Goal: Information Seeking & Learning: Learn about a topic

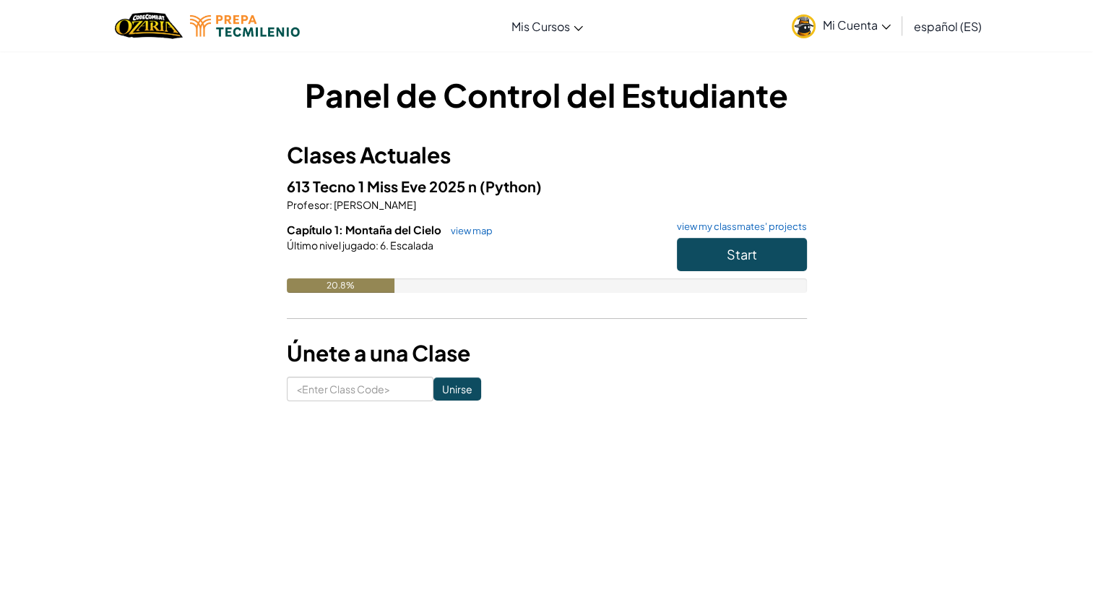
click at [928, 189] on html "Cambiar modo de navegación Mis Cursos Aula de [PERSON_NAME] de CodeCombat Liga …" at bounding box center [546, 611] width 1093 height 1223
click at [803, 261] on button "Start" at bounding box center [742, 254] width 130 height 33
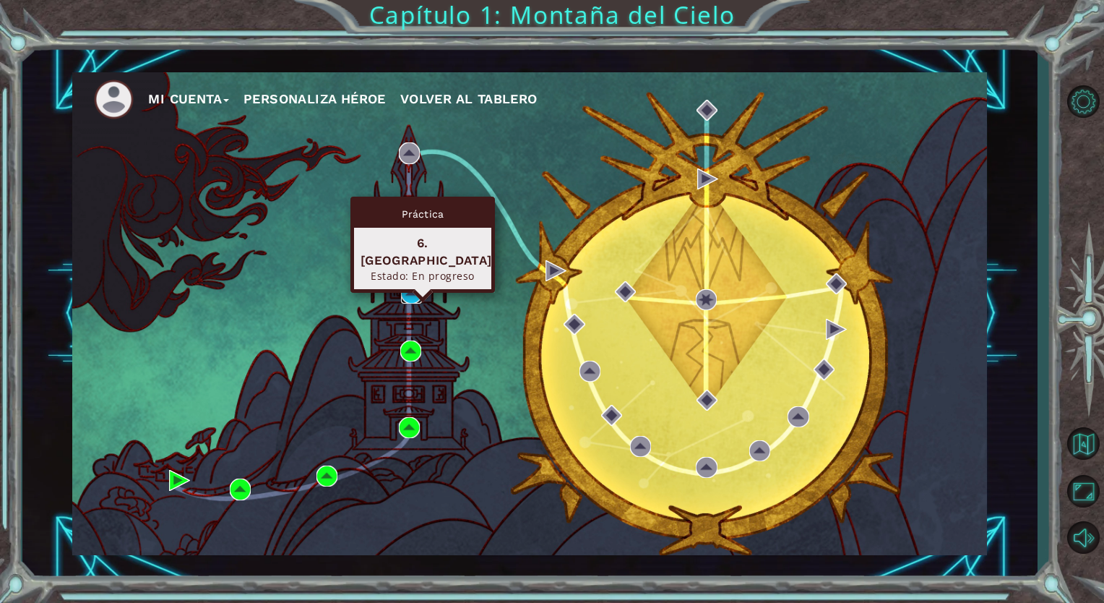
click at [414, 293] on img at bounding box center [411, 293] width 21 height 21
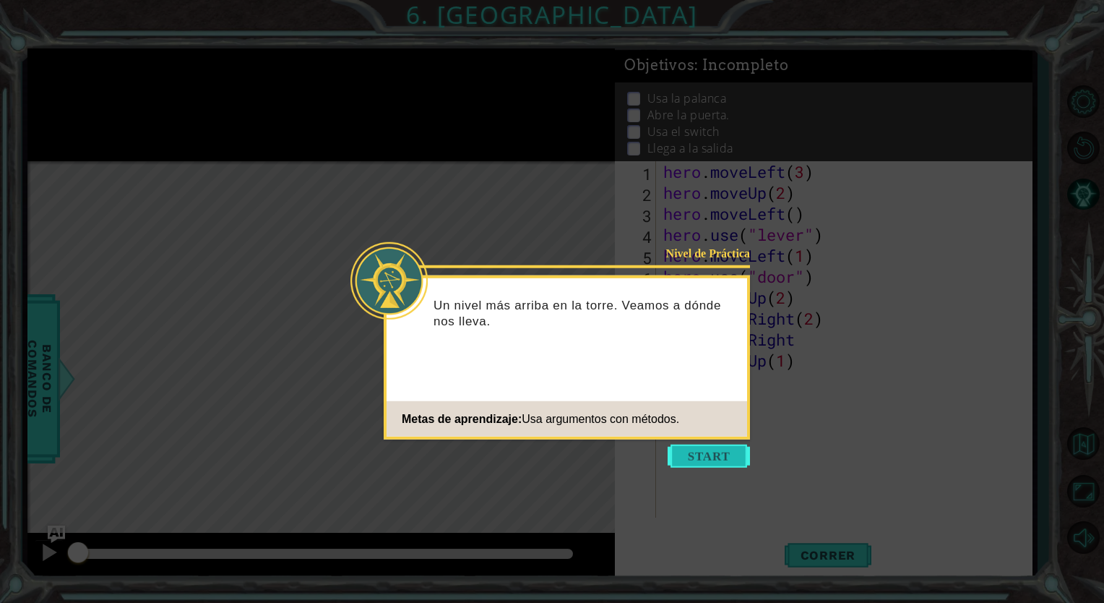
click at [702, 451] on button "Start" at bounding box center [709, 455] width 82 height 23
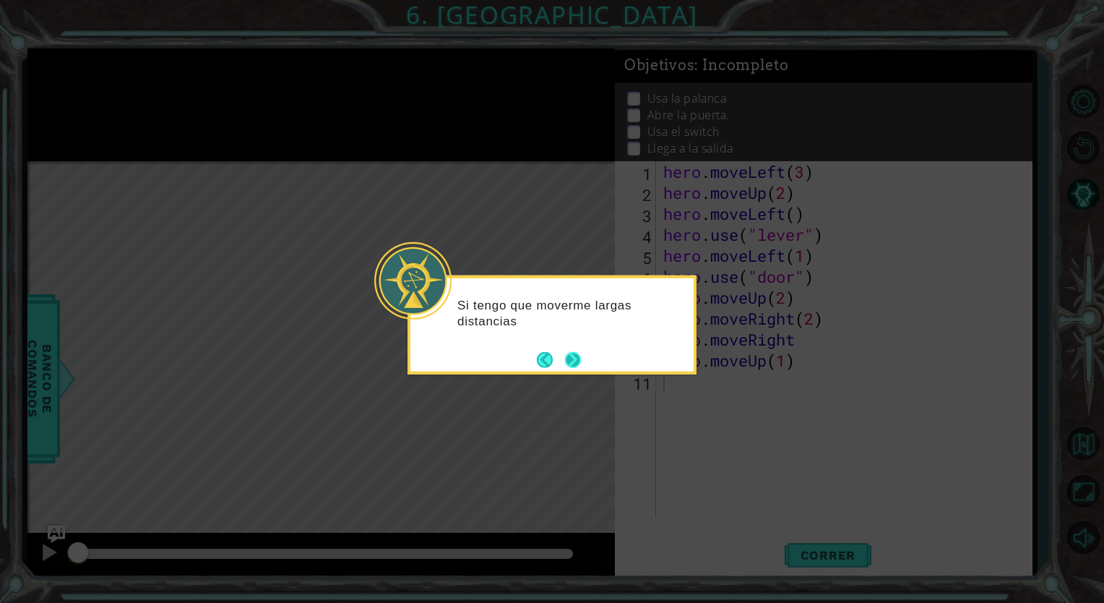
click at [572, 358] on button "Next" at bounding box center [573, 359] width 16 height 16
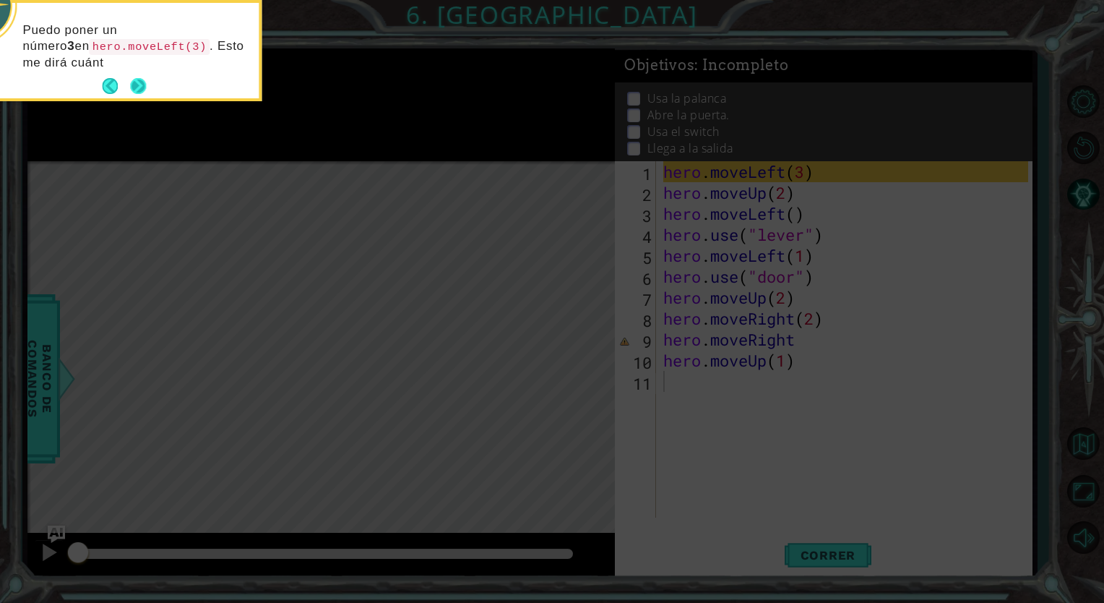
click at [150, 85] on div "Puedo poner un número 3 en hero.moveLeft(3) . Esto me dirá cuánt" at bounding box center [117, 50] width 289 height 101
click at [134, 82] on button "Next" at bounding box center [138, 86] width 16 height 16
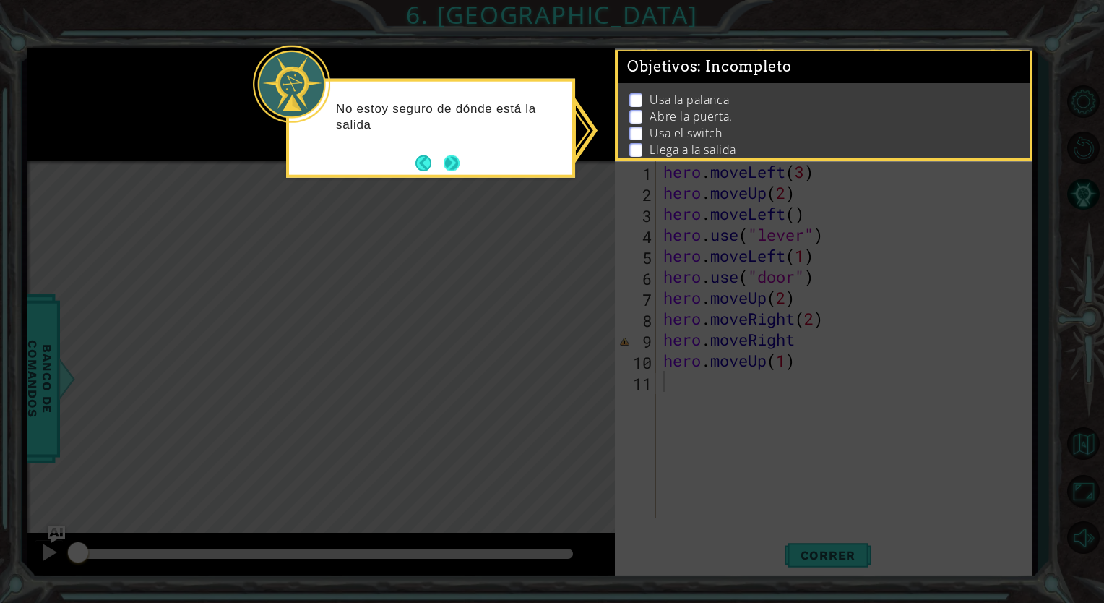
click at [449, 163] on button "Next" at bounding box center [452, 163] width 16 height 16
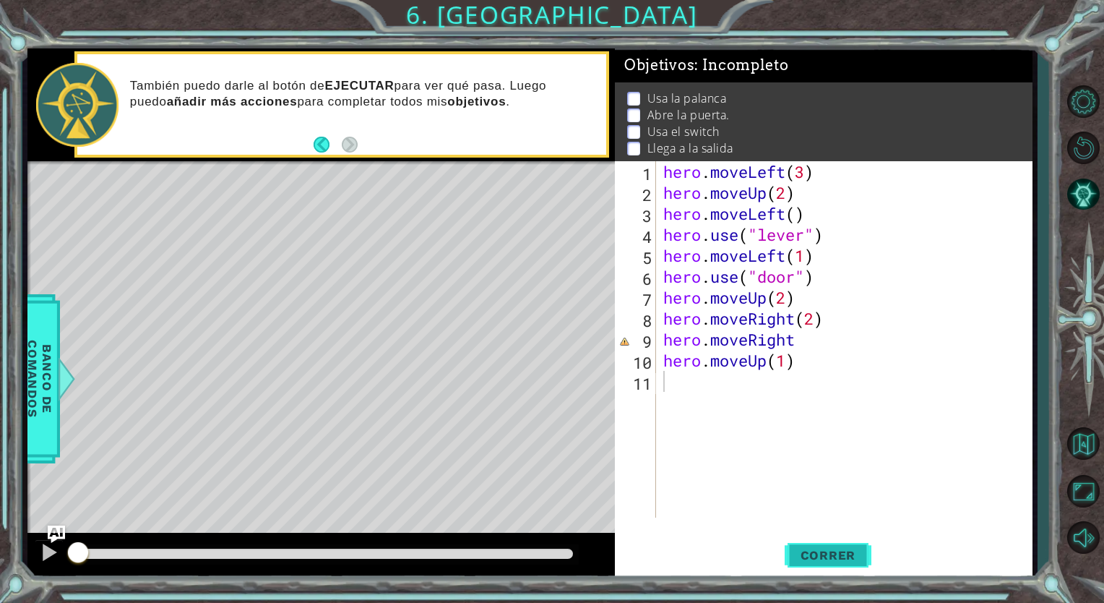
click at [858, 545] on button "Correr" at bounding box center [828, 555] width 87 height 42
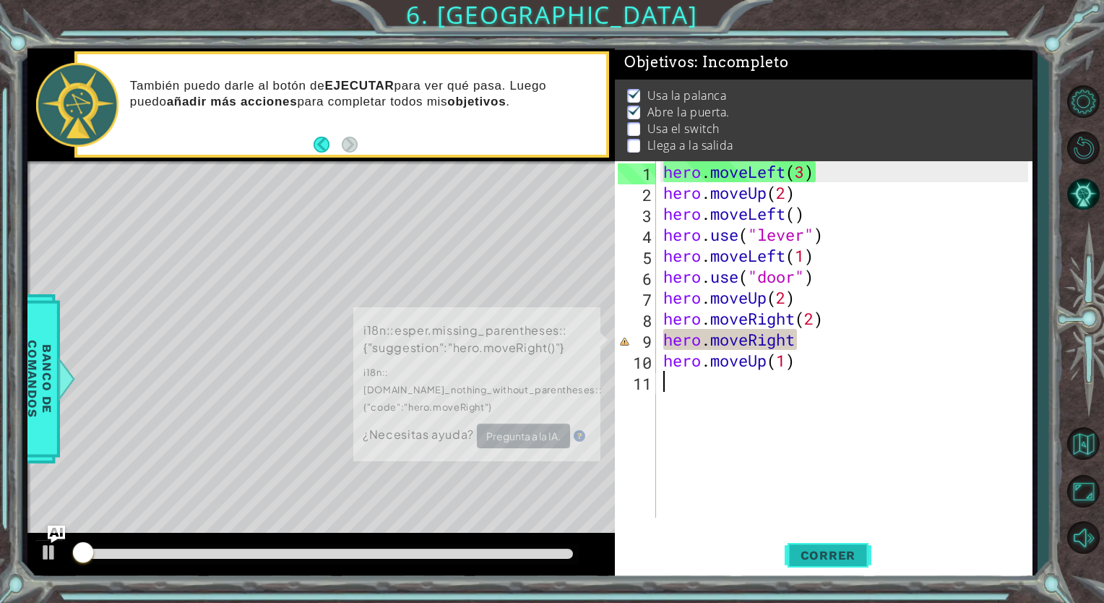
scroll to position [11, 0]
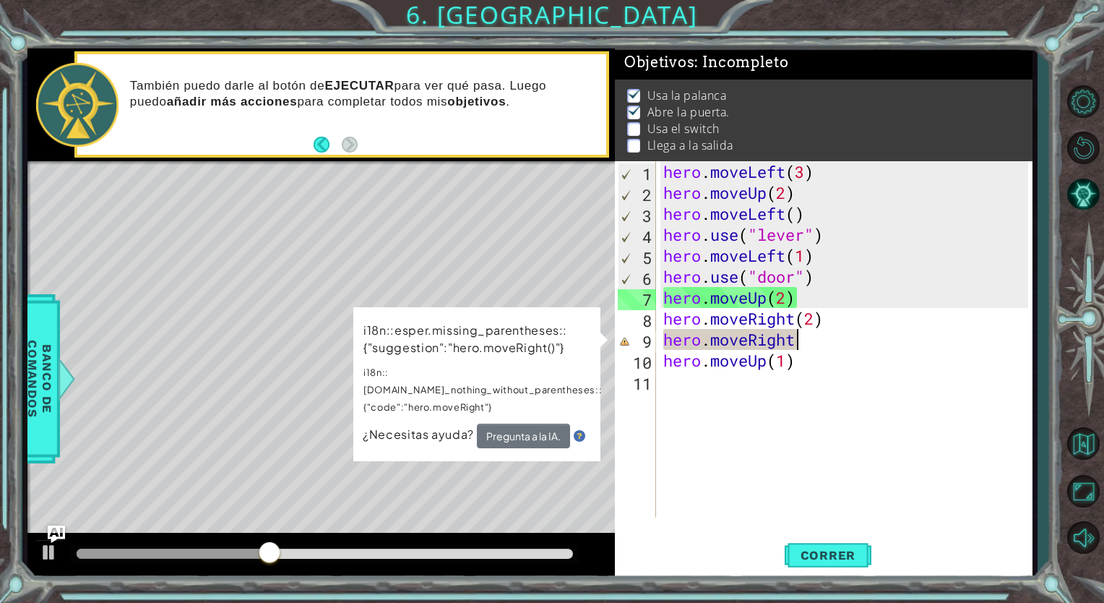
click at [819, 346] on div "hero . moveLeft ( 3 ) hero . moveUp ( 2 ) hero . moveLeft ( ) hero . use ( "lev…" at bounding box center [847, 360] width 375 height 398
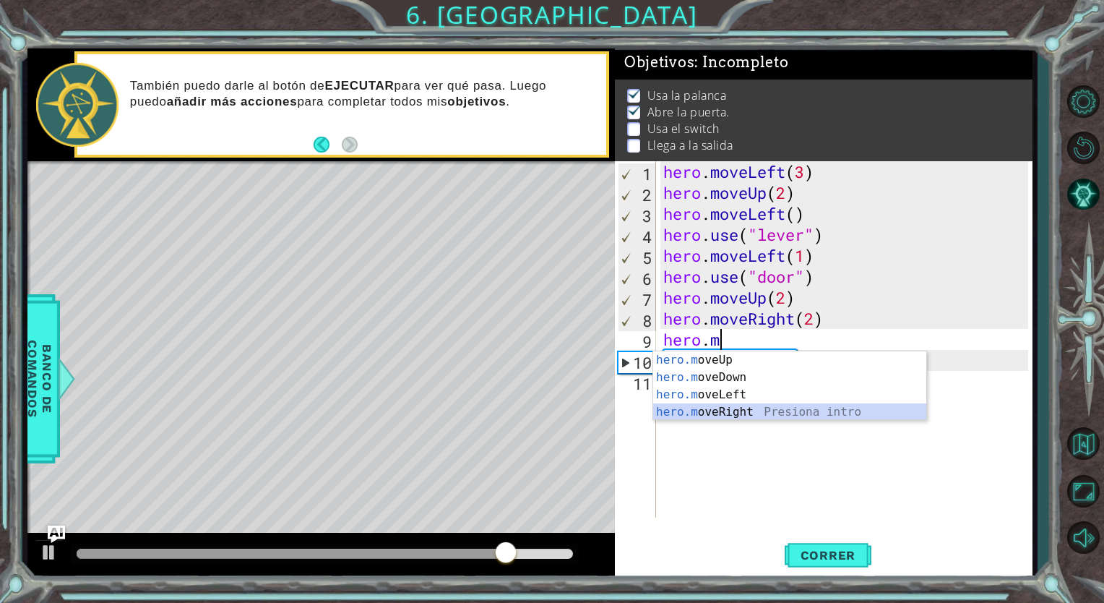
click at [746, 410] on div "hero.m oveUp Presiona intro hero.m oveDown Presiona intro hero.m oveLeft Presio…" at bounding box center [789, 403] width 273 height 104
type textarea "hero.moveRight(1)"
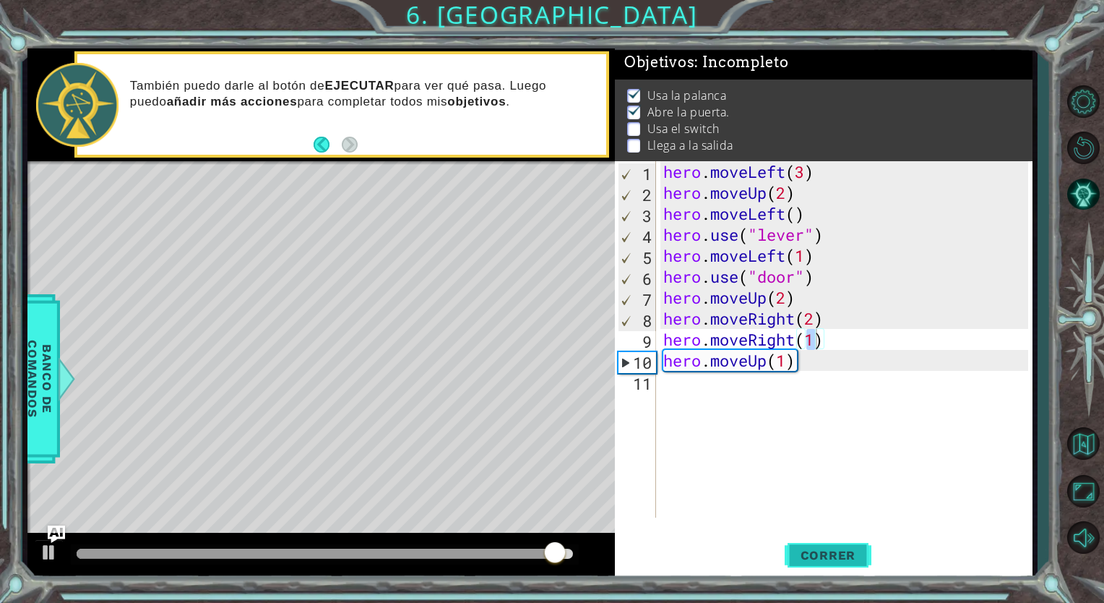
click at [856, 551] on span "Correr" at bounding box center [828, 555] width 85 height 14
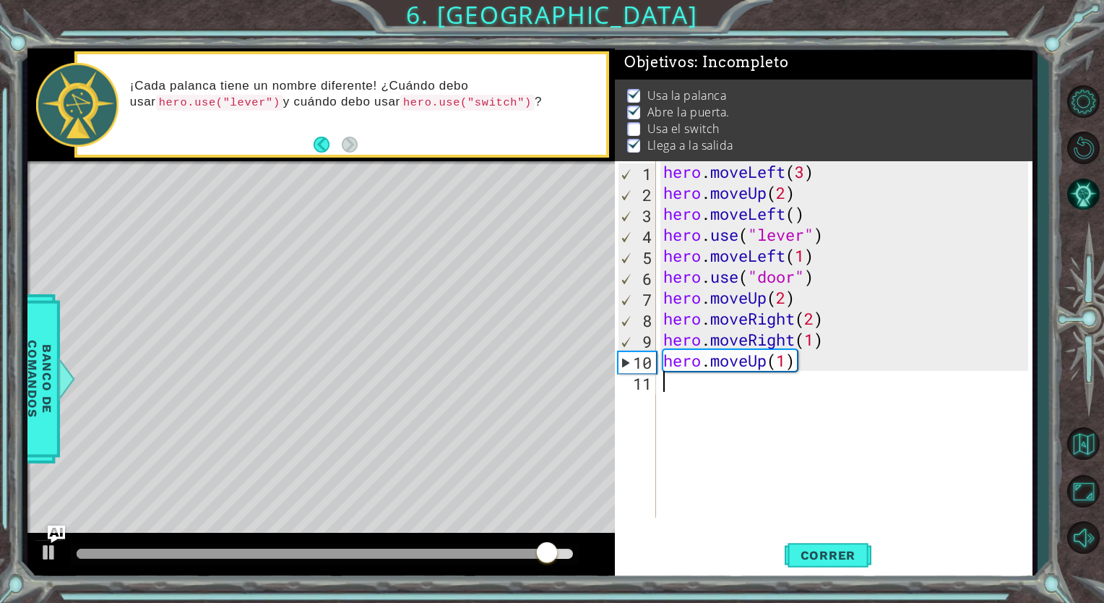
click at [668, 387] on div "hero . moveLeft ( 3 ) hero . moveUp ( 2 ) hero . moveLeft ( ) hero . use ( "lev…" at bounding box center [847, 360] width 375 height 398
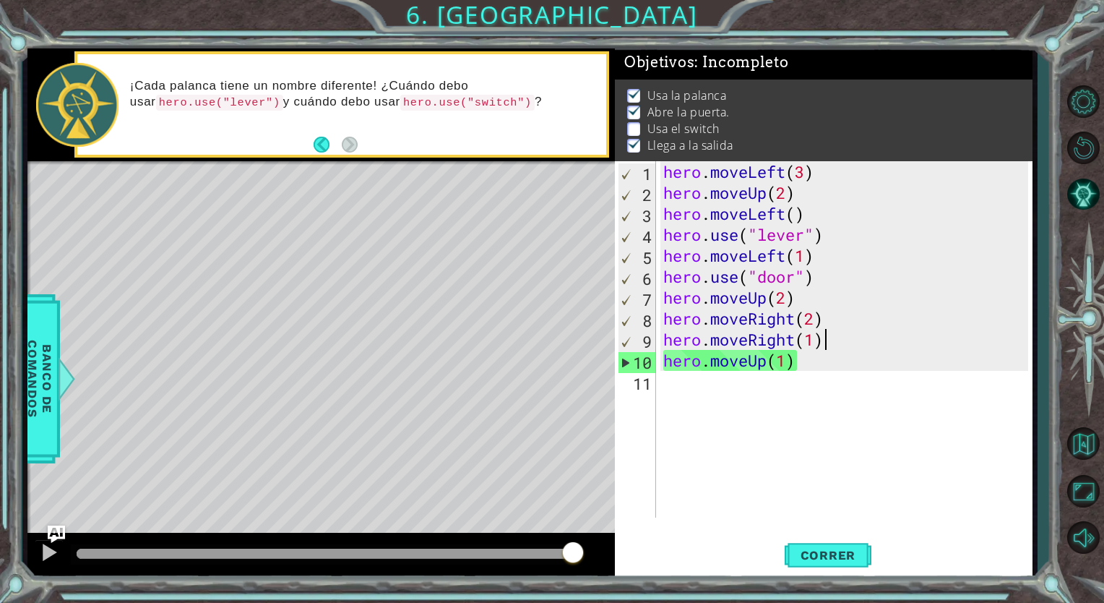
click at [827, 340] on div "hero . moveLeft ( 3 ) hero . moveUp ( 2 ) hero . moveLeft ( ) hero . use ( "lev…" at bounding box center [847, 360] width 375 height 398
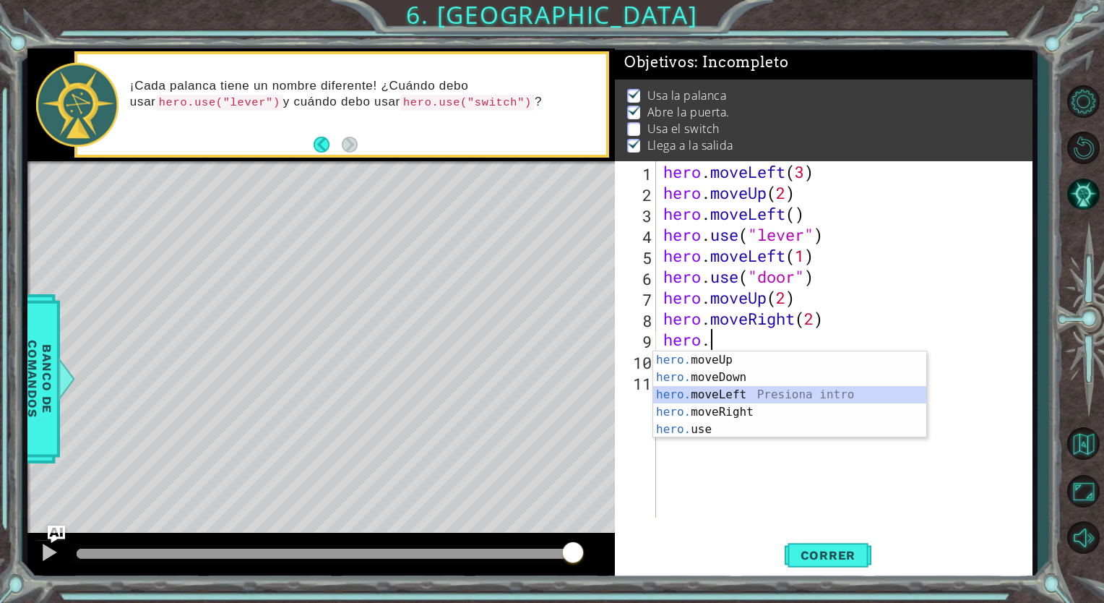
click at [702, 400] on div "hero. moveUp Presiona intro hero. moveDown Presiona intro hero. moveLeft Presio…" at bounding box center [789, 411] width 273 height 121
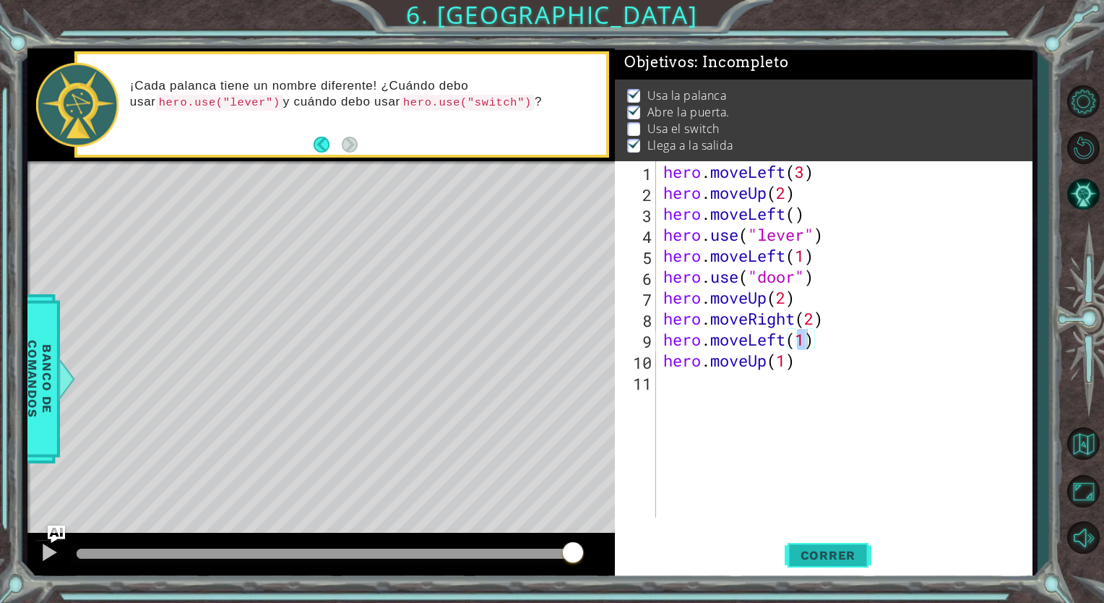
click at [827, 554] on span "Correr" at bounding box center [828, 555] width 85 height 14
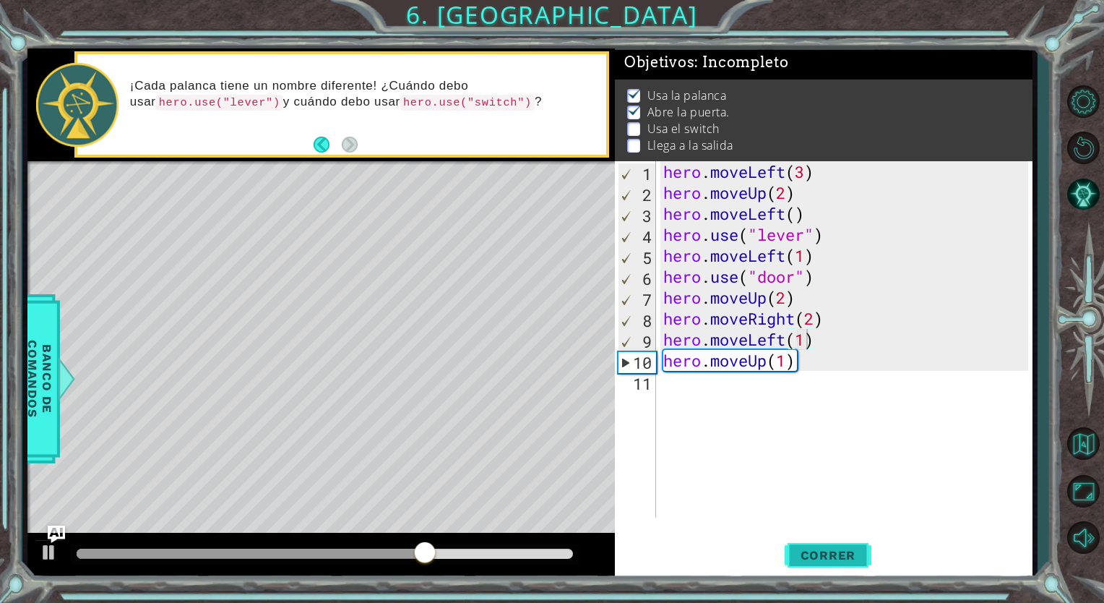
click at [819, 540] on button "Correr" at bounding box center [828, 555] width 87 height 42
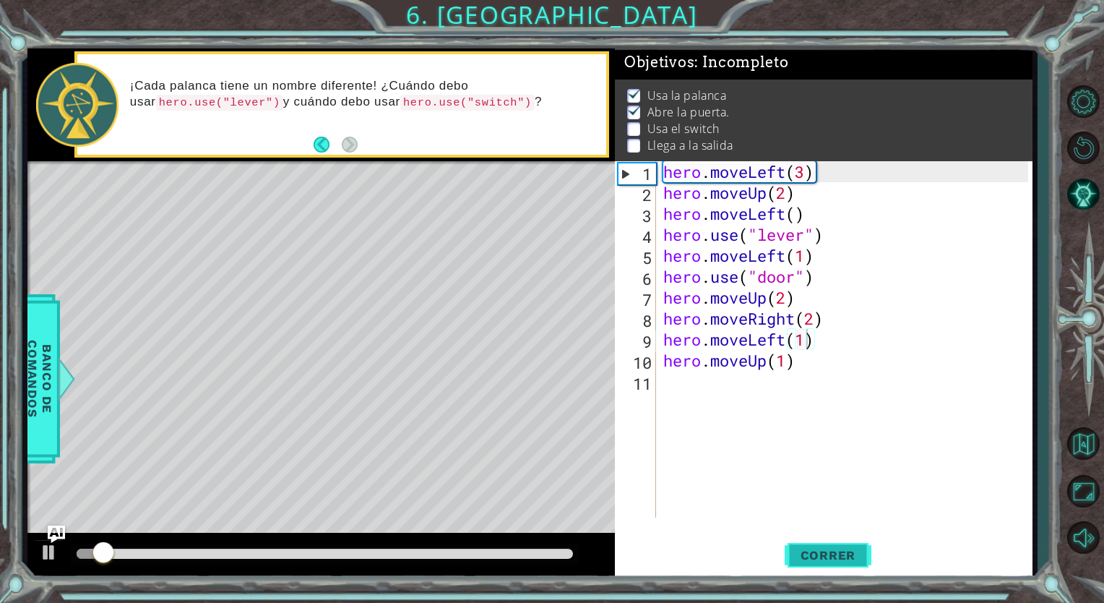
click at [818, 542] on button "Correr" at bounding box center [828, 555] width 87 height 42
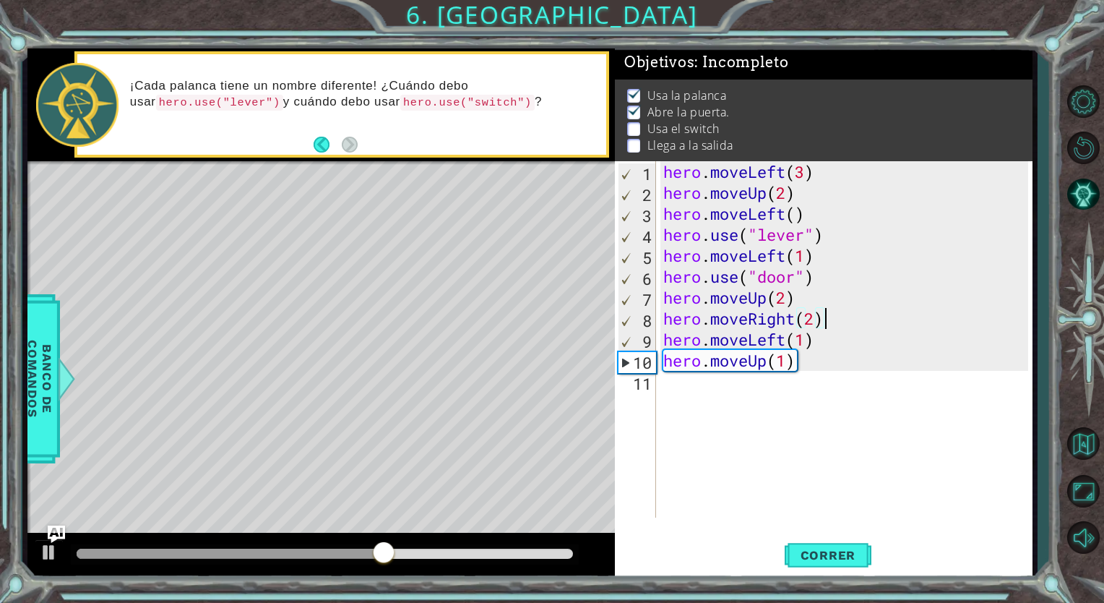
click at [827, 321] on div "hero . moveLeft ( 3 ) hero . moveUp ( 2 ) hero . moveLeft ( ) hero . use ( "lev…" at bounding box center [847, 360] width 375 height 398
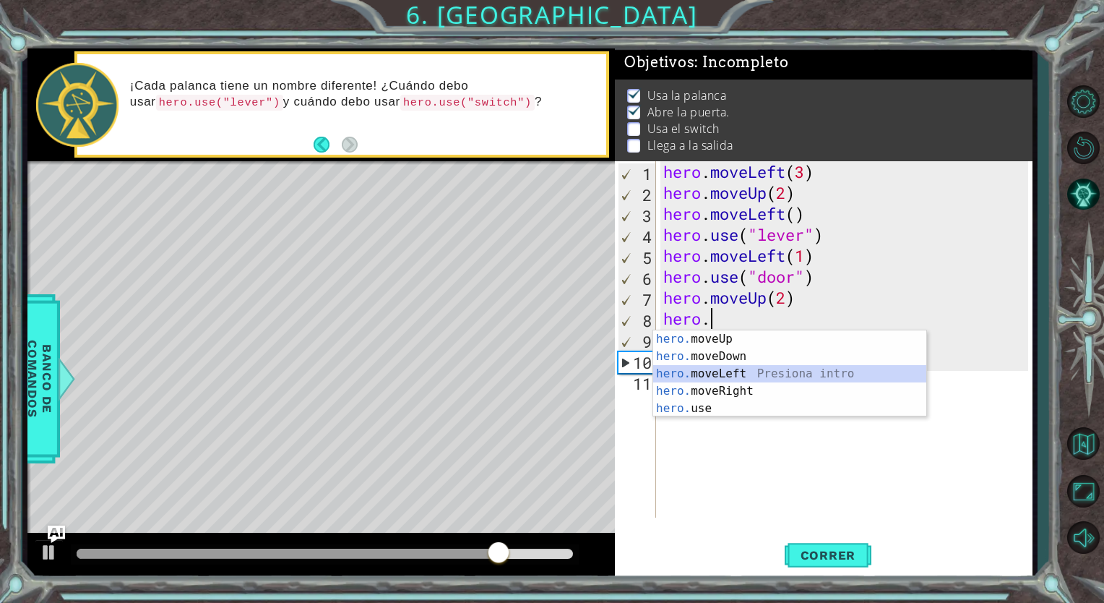
click at [697, 380] on div "hero. moveUp Presiona intro hero. moveDown Presiona intro hero. moveLeft Presio…" at bounding box center [789, 390] width 273 height 121
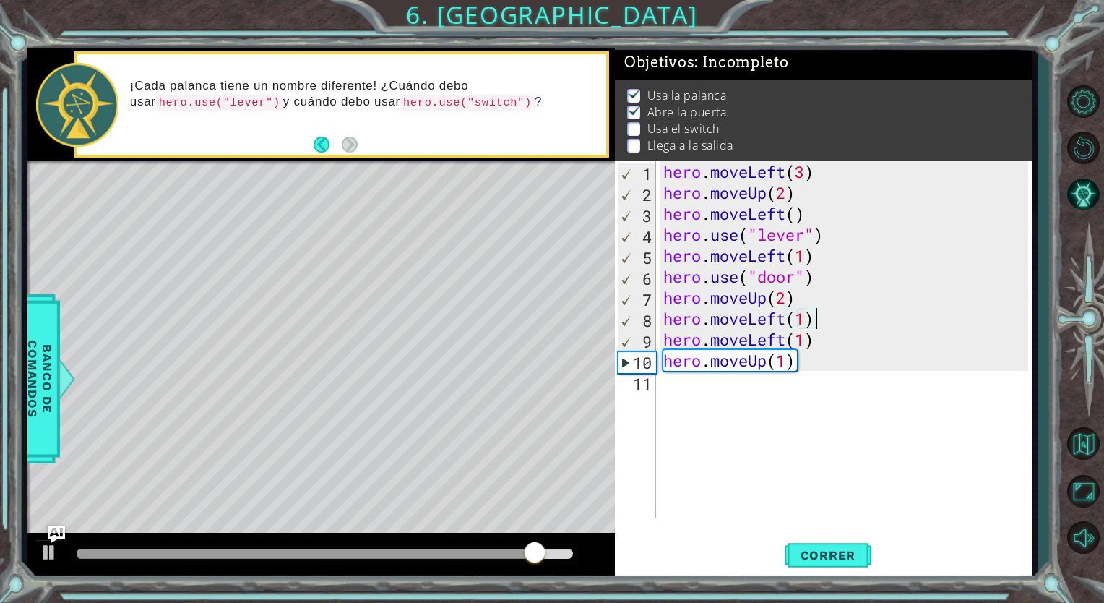
click at [818, 322] on div "hero . moveLeft ( 3 ) hero . moveUp ( 2 ) hero . moveLeft ( ) hero . use ( "lev…" at bounding box center [847, 360] width 375 height 398
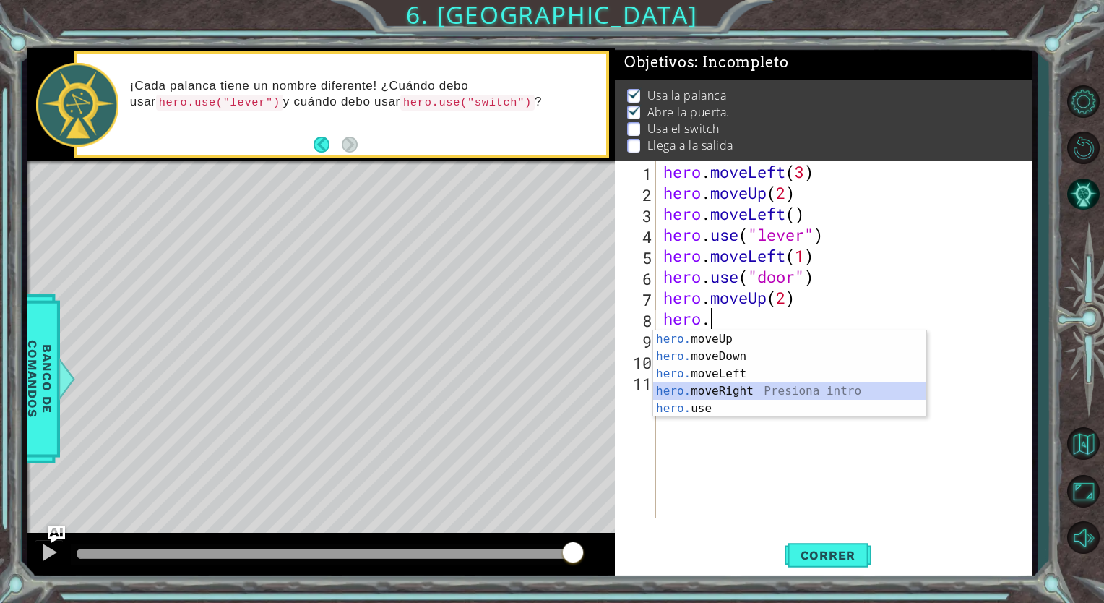
click at [775, 398] on div "hero. moveUp Presiona intro hero. moveDown Presiona intro hero. moveLeft Presio…" at bounding box center [789, 390] width 273 height 121
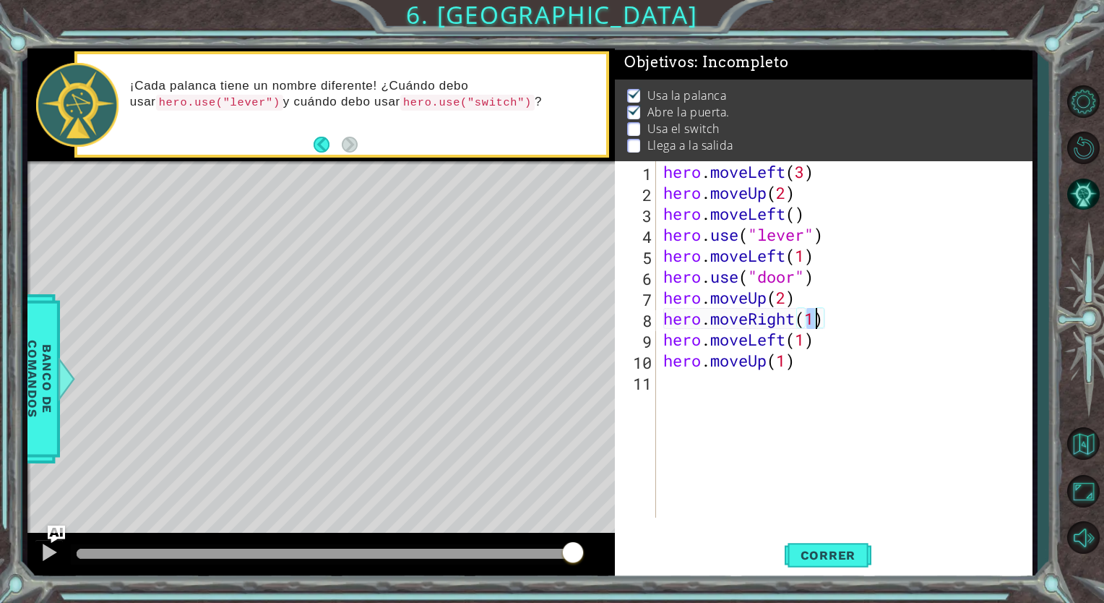
click at [815, 344] on div "hero . moveLeft ( 3 ) hero . moveUp ( 2 ) hero . moveLeft ( ) hero . use ( "lev…" at bounding box center [847, 360] width 375 height 398
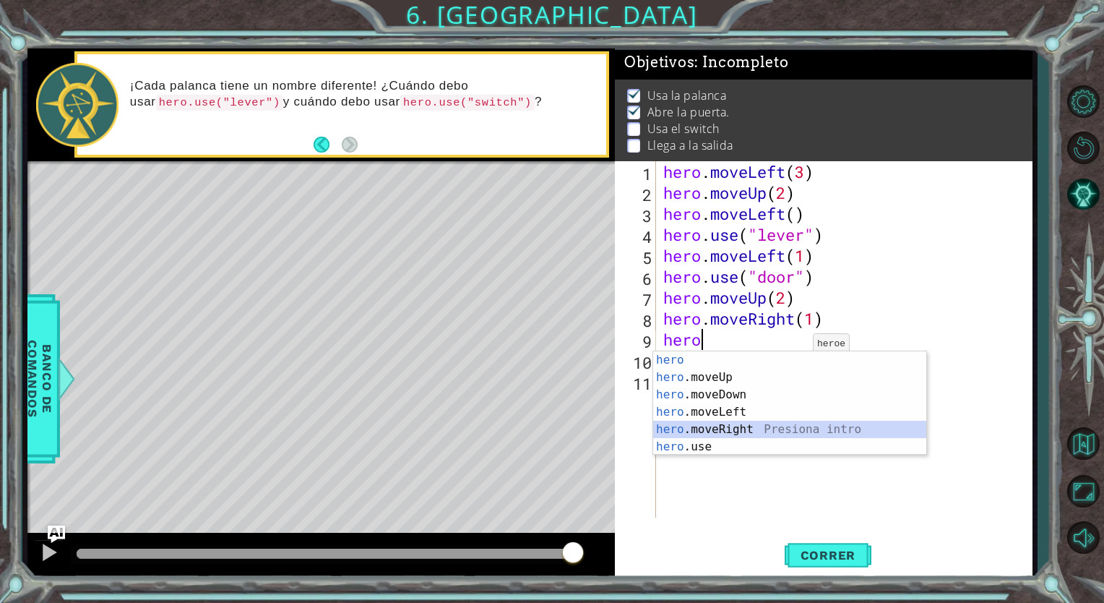
click at [772, 423] on div "hero Presiona intro hero .moveUp Presiona intro hero .moveDown Presiona intro h…" at bounding box center [789, 420] width 273 height 139
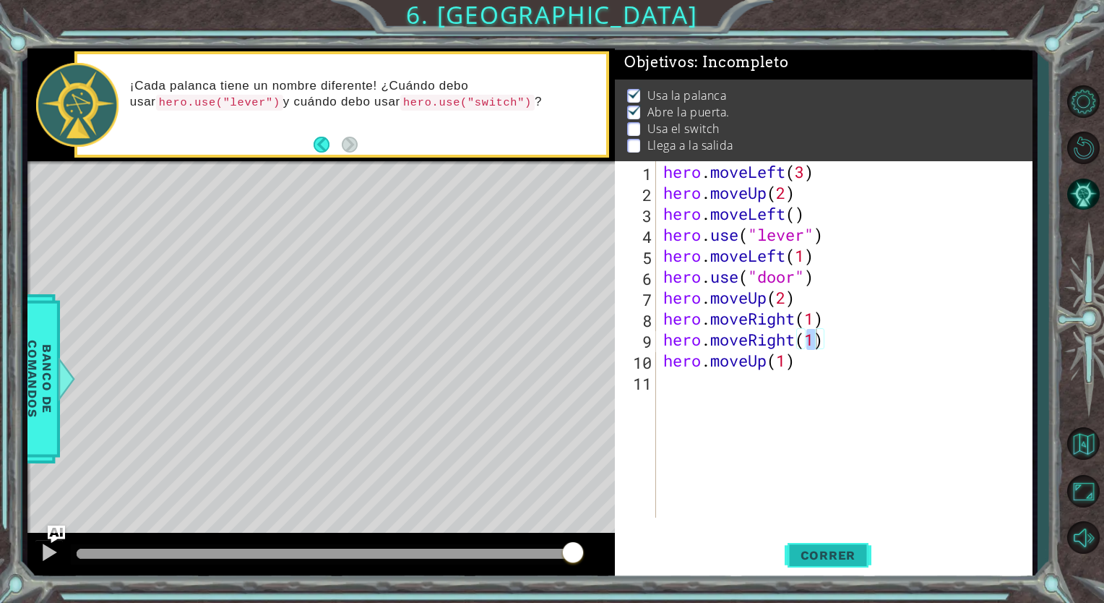
click at [856, 539] on button "Correr" at bounding box center [828, 555] width 87 height 42
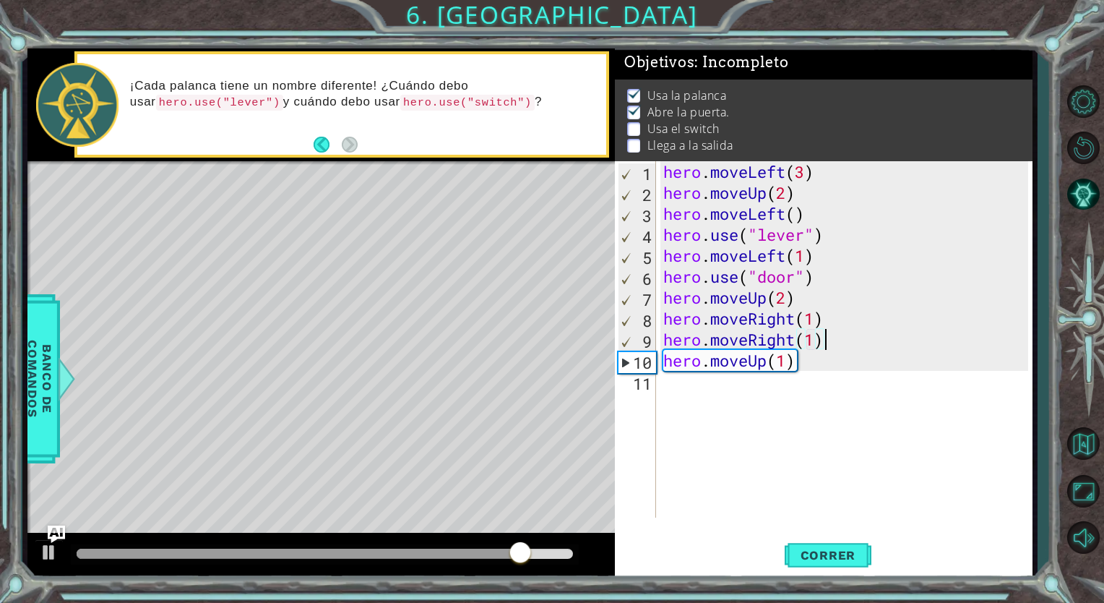
click at [827, 344] on div "hero . moveLeft ( 3 ) hero . moveUp ( 2 ) hero . moveLeft ( ) hero . use ( "lev…" at bounding box center [847, 360] width 375 height 398
click at [817, 341] on div "hero . moveLeft ( 3 ) hero . moveUp ( 2 ) hero . moveLeft ( ) hero . use ( "lev…" at bounding box center [847, 360] width 375 height 398
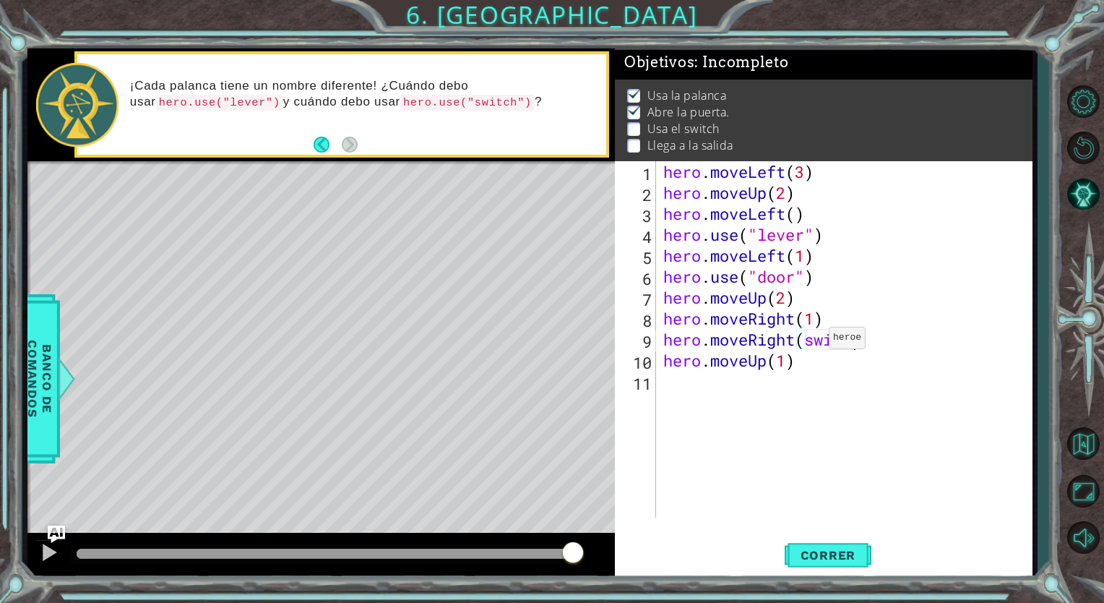
scroll to position [0, 9]
click at [836, 562] on button "Correr" at bounding box center [828, 555] width 87 height 42
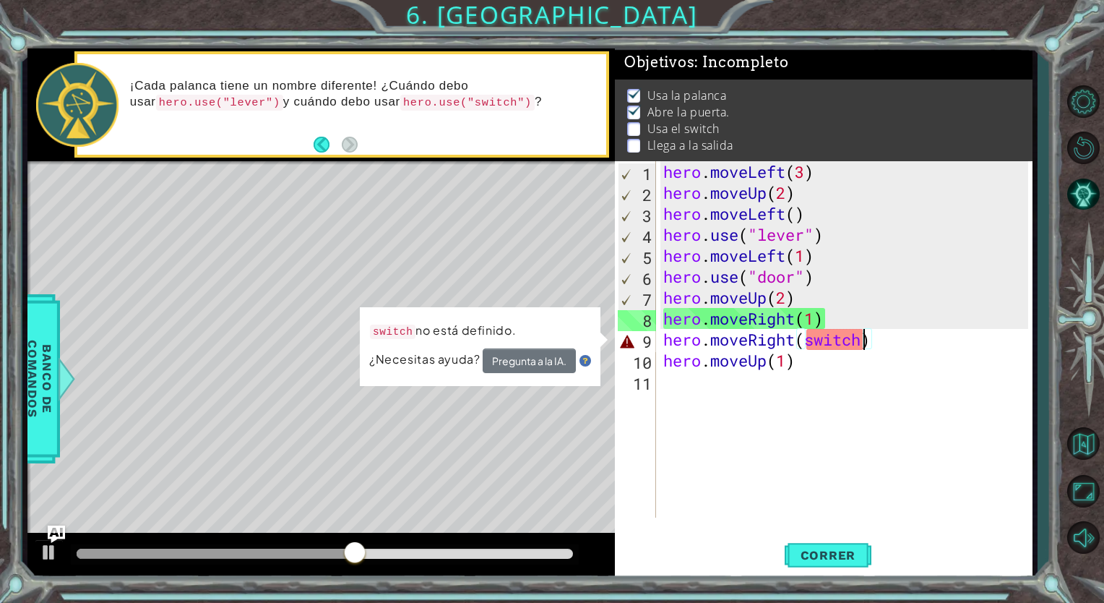
click at [900, 337] on div "hero . moveLeft ( 3 ) hero . moveUp ( 2 ) hero . moveLeft ( ) hero . use ( "lev…" at bounding box center [847, 360] width 375 height 398
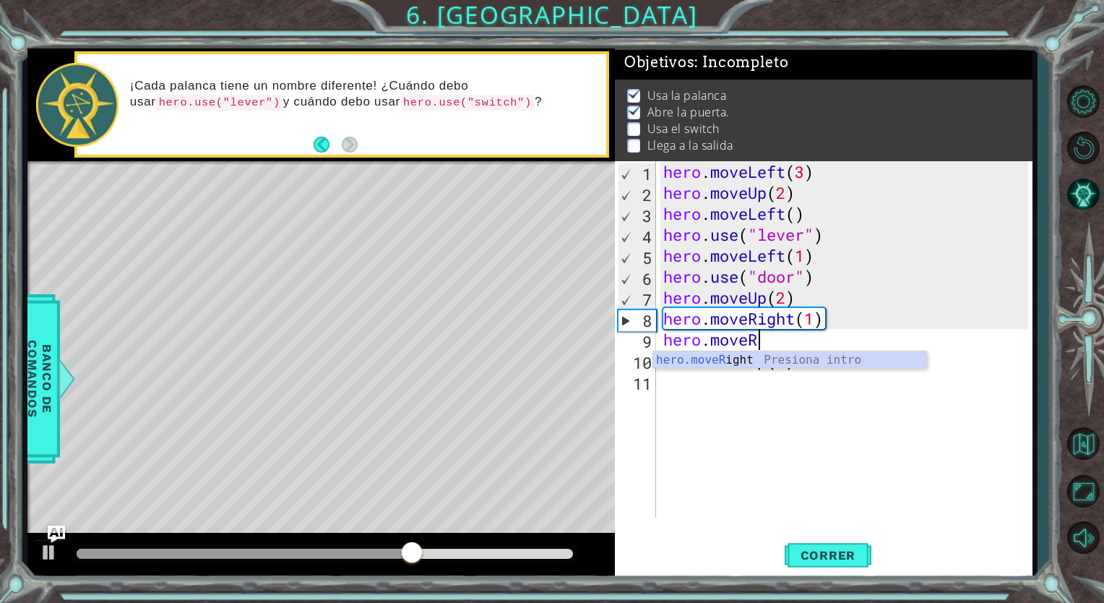
scroll to position [0, 3]
click at [803, 358] on div "hero.moveR ight Presiona intro" at bounding box center [789, 377] width 273 height 52
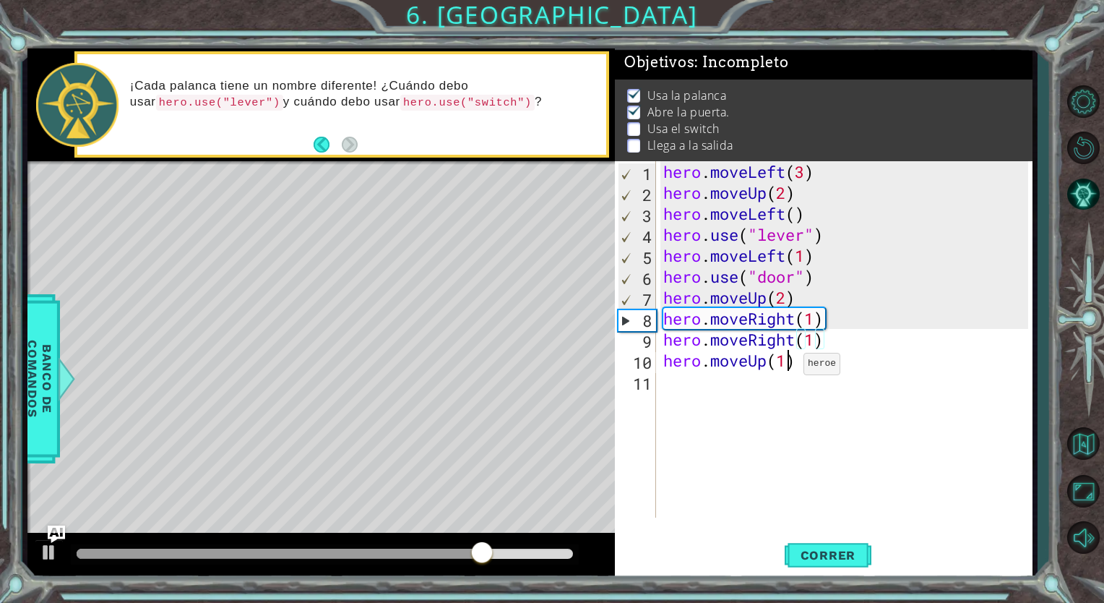
click at [791, 367] on div "hero . moveLeft ( 3 ) hero . moveUp ( 2 ) hero . moveLeft ( ) hero . use ( "lev…" at bounding box center [847, 360] width 375 height 398
click at [797, 366] on div "hero . moveLeft ( 3 ) hero . moveUp ( 2 ) hero . moveLeft ( ) hero . use ( "lev…" at bounding box center [847, 360] width 375 height 398
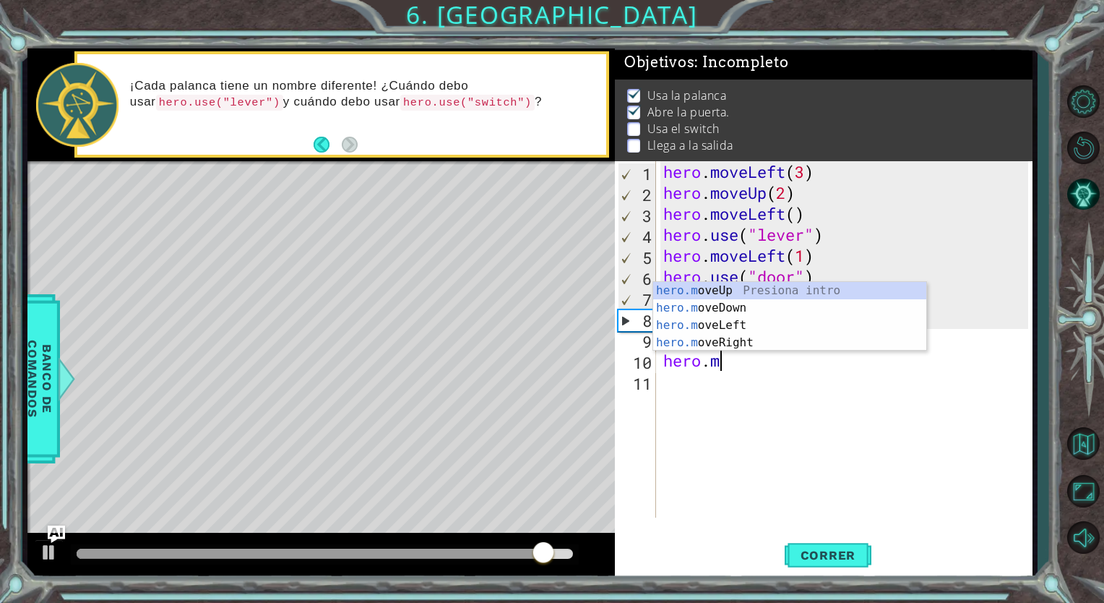
scroll to position [0, 1]
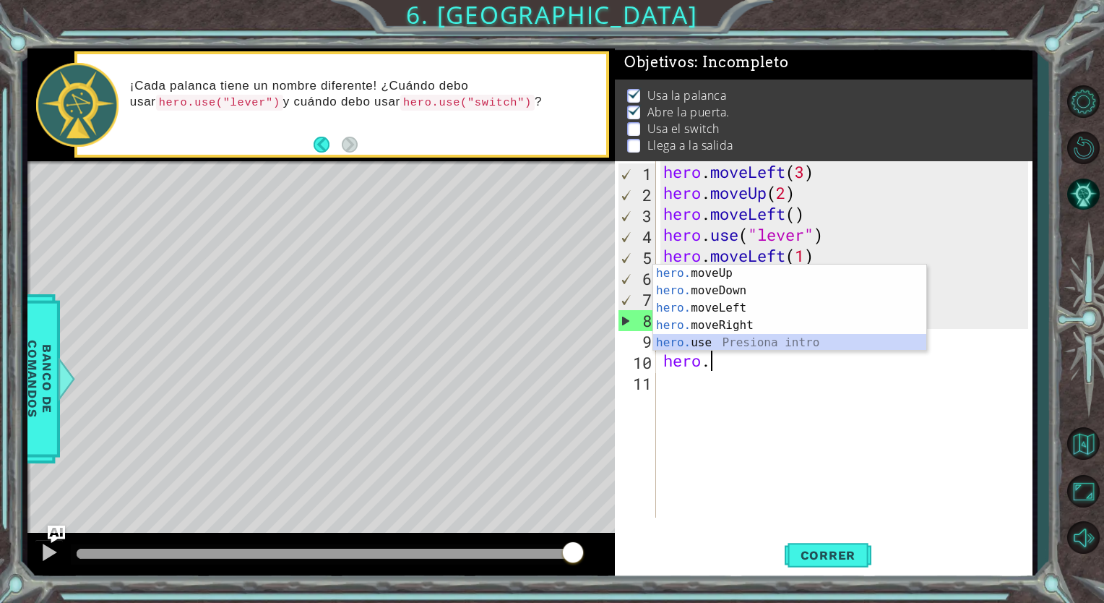
click at [767, 335] on div "hero. moveUp Presiona intro hero. moveDown Presiona intro hero. moveLeft Presio…" at bounding box center [789, 324] width 273 height 121
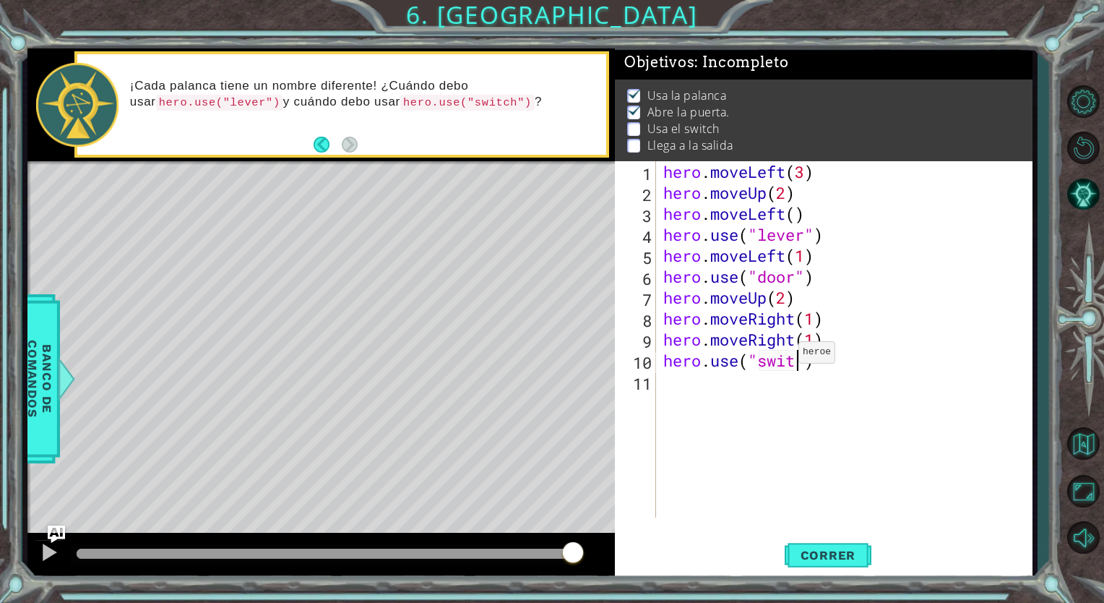
scroll to position [0, 6]
type textarea "hero.use("switch")"
click at [843, 548] on span "Correr" at bounding box center [828, 555] width 85 height 14
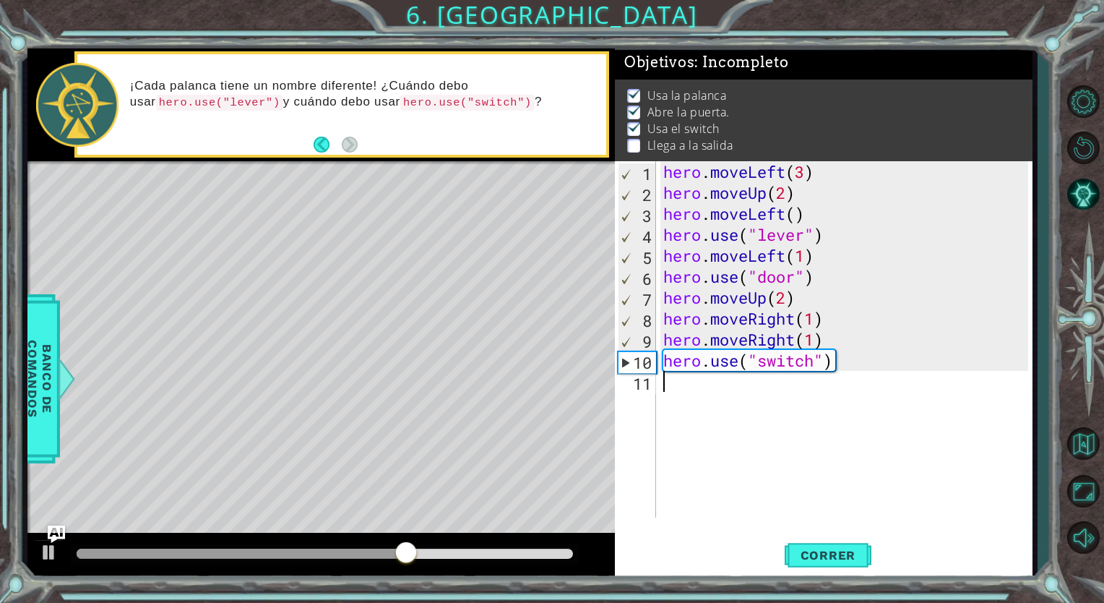
click at [678, 396] on div "hero . moveLeft ( 3 ) hero . moveUp ( 2 ) hero . moveLeft ( ) hero . use ( "lev…" at bounding box center [847, 360] width 375 height 398
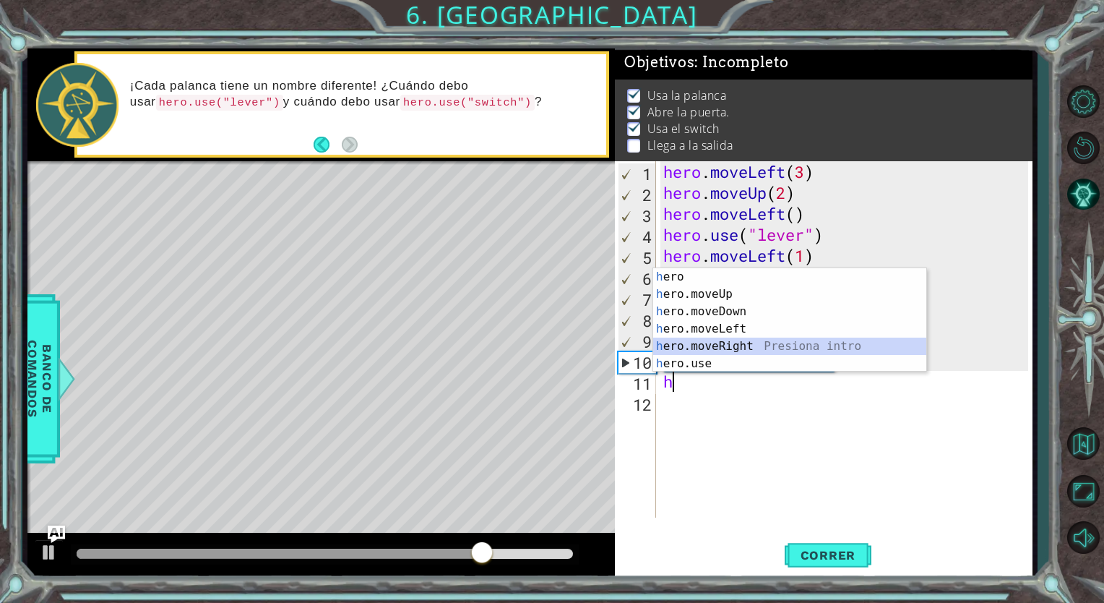
click at [749, 348] on div "h ero Presiona intro h ero.moveUp Presiona intro h ero.moveDown Presiona intro …" at bounding box center [789, 337] width 273 height 139
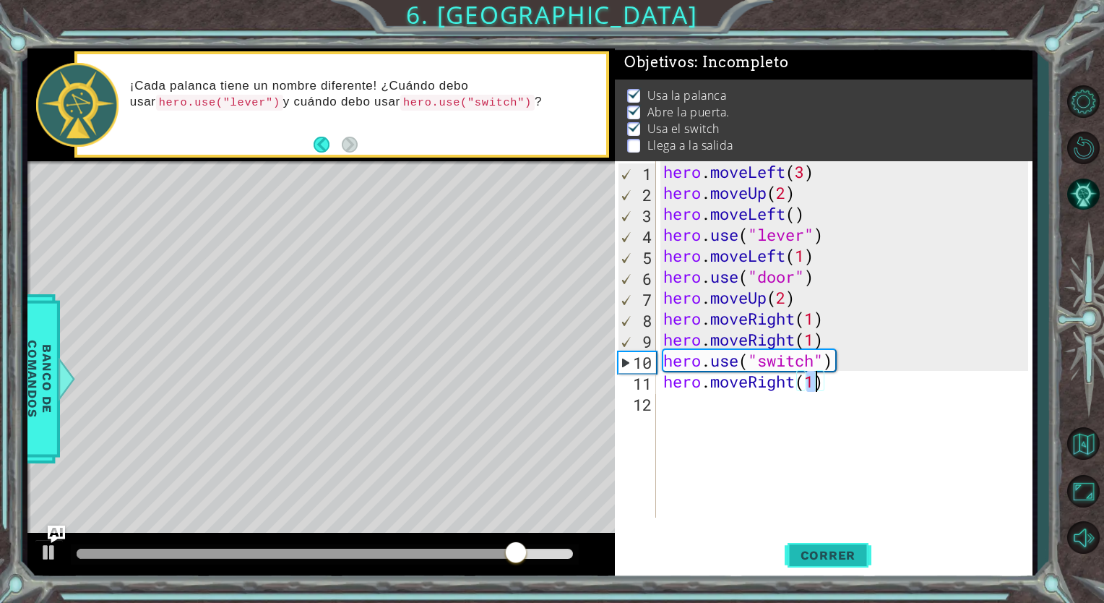
type textarea "hero.moveRight(1)"
click at [843, 548] on span "Correr" at bounding box center [828, 555] width 85 height 14
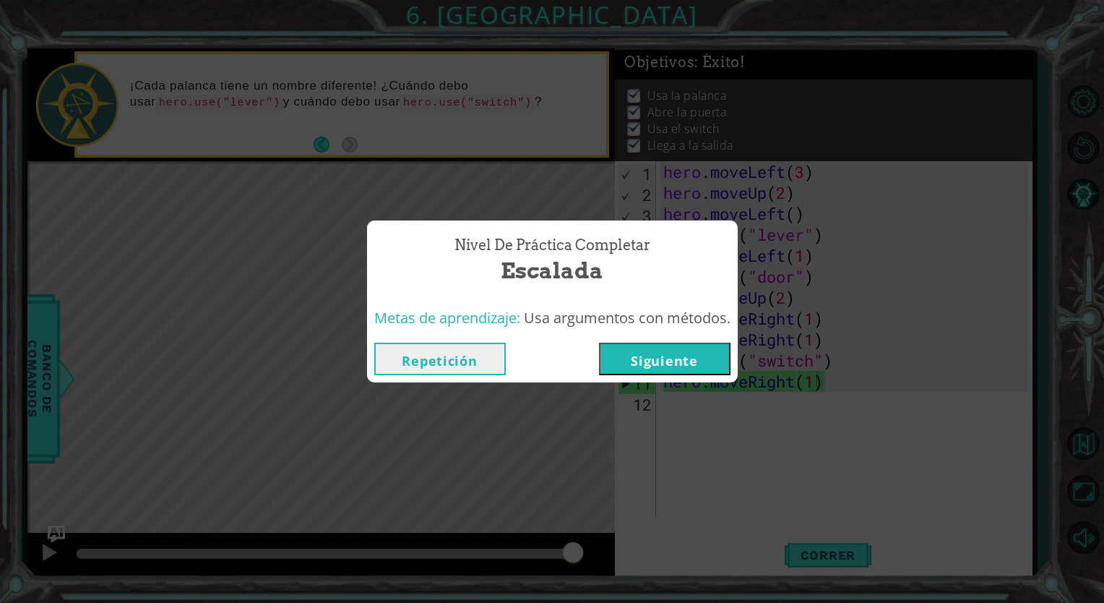
click at [634, 357] on button "Siguiente" at bounding box center [665, 358] width 132 height 33
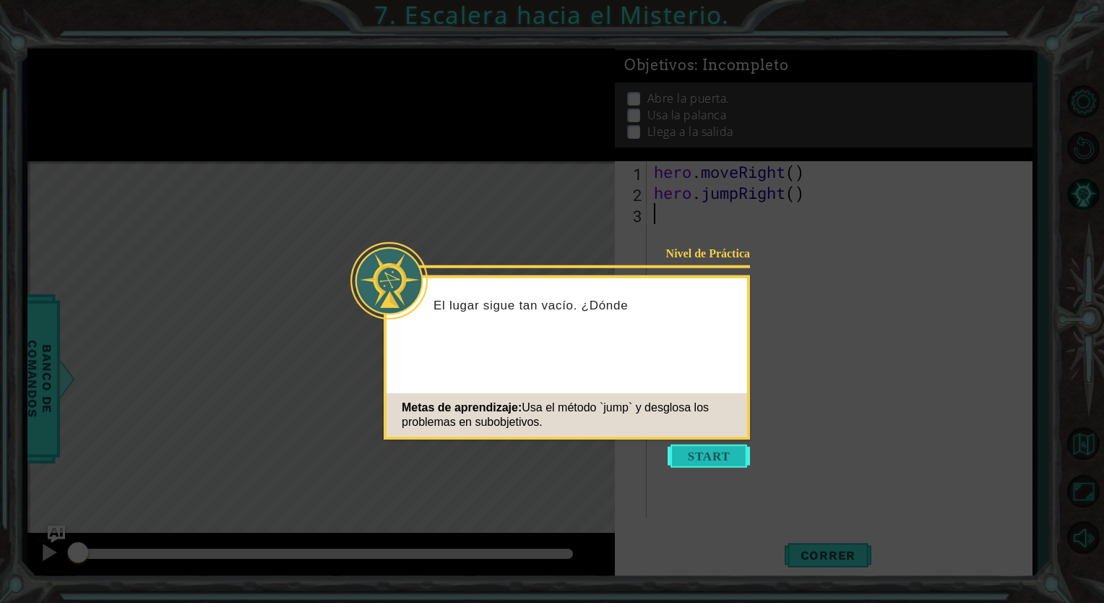
click at [718, 462] on button "Start" at bounding box center [709, 455] width 82 height 23
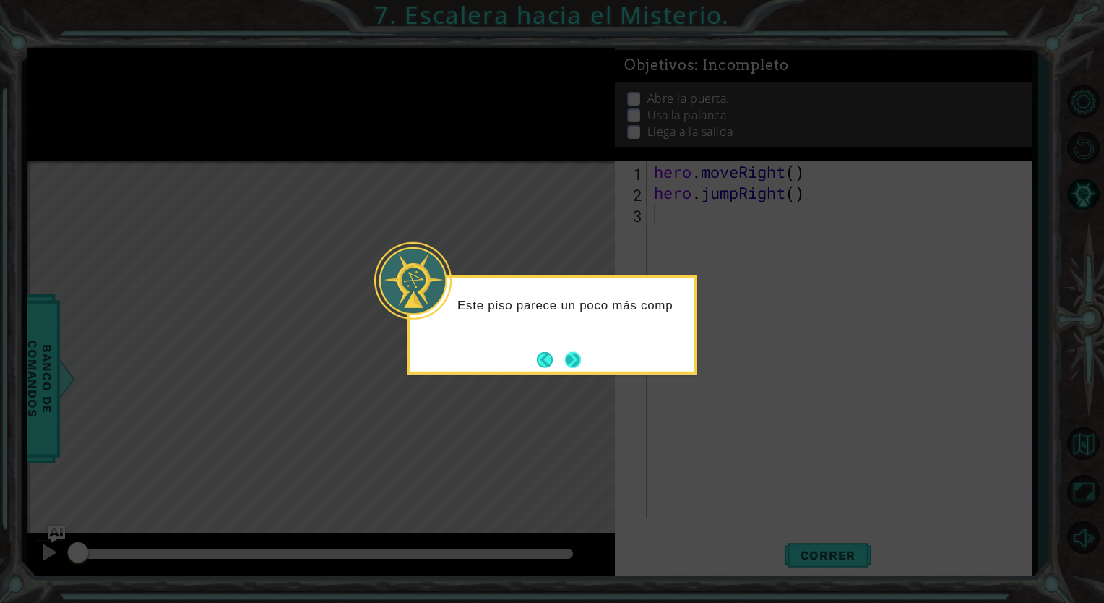
click at [573, 355] on button "Next" at bounding box center [573, 359] width 16 height 16
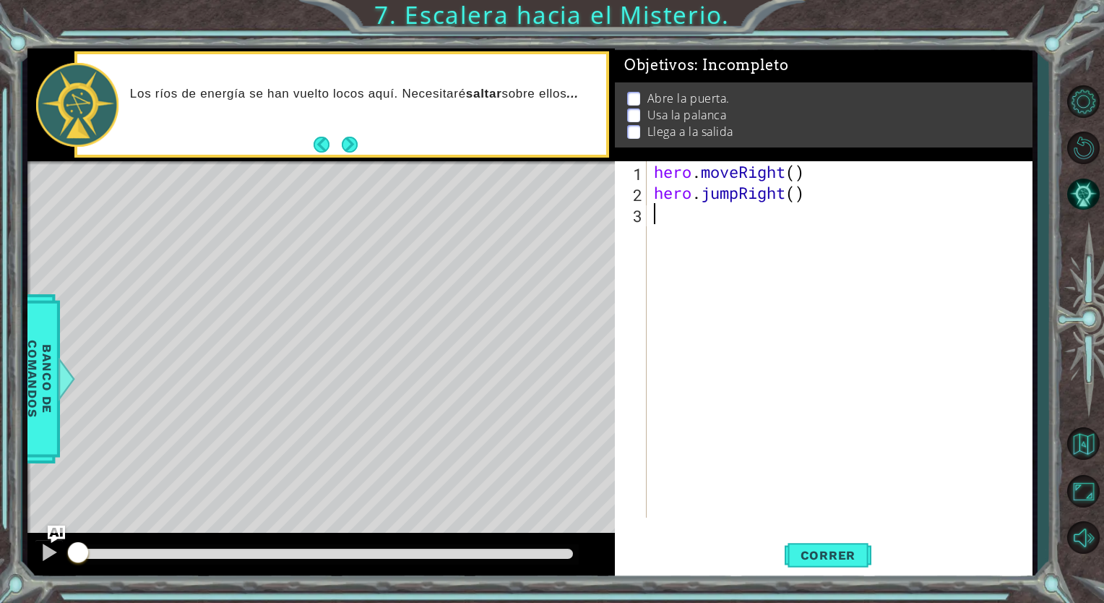
click at [694, 214] on div "hero . moveRight ( ) hero . jumpRight ( )" at bounding box center [843, 360] width 384 height 398
type textarea "h"
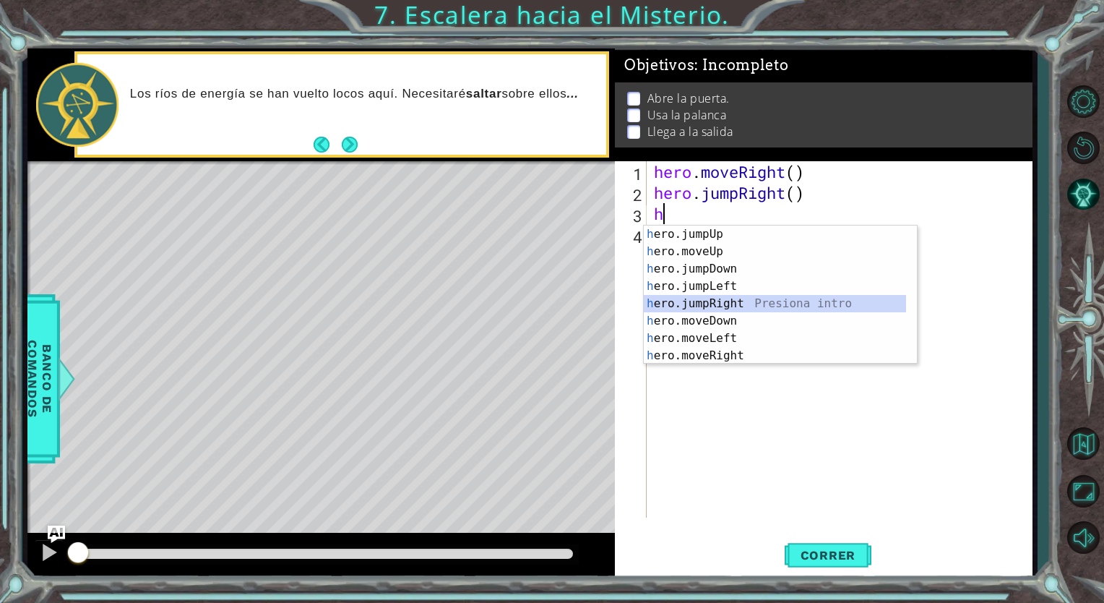
click at [729, 298] on div "h ero.jumpUp Presiona intro h ero.moveUp Presiona intro h ero.jumpDown Presiona…" at bounding box center [775, 311] width 262 height 173
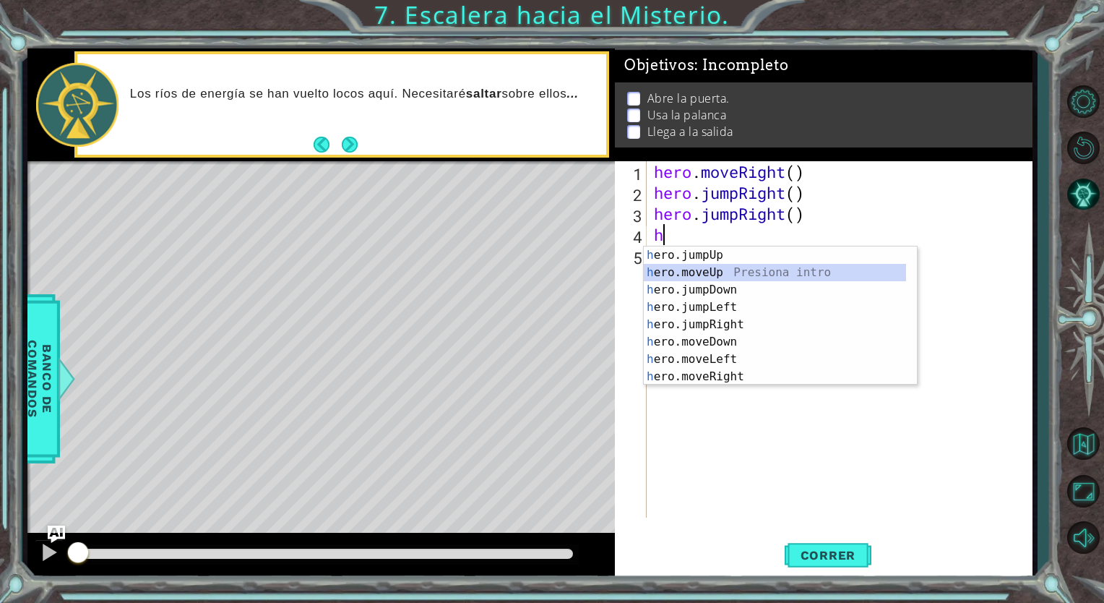
click at [723, 270] on div "h ero.jumpUp Presiona intro h ero.moveUp Presiona intro h ero.jumpDown Presiona…" at bounding box center [775, 332] width 262 height 173
type textarea "hero.moveUp(1)"
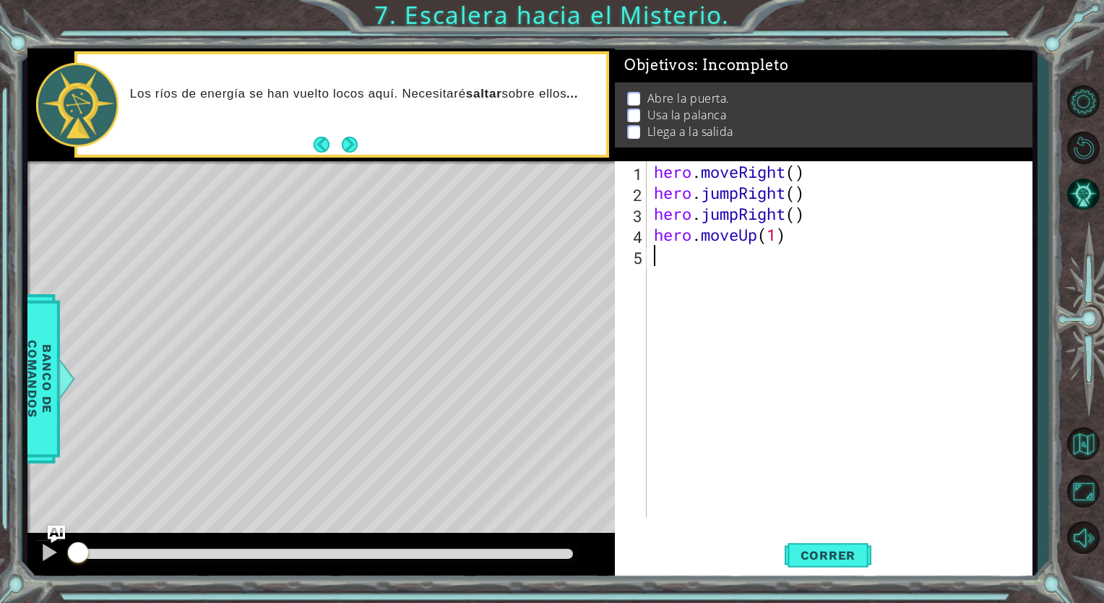
click at [660, 264] on div "hero . moveRight ( ) hero . jumpRight ( ) hero . jumpRight ( ) hero . moveUp ( …" at bounding box center [843, 360] width 384 height 398
type textarea "h"
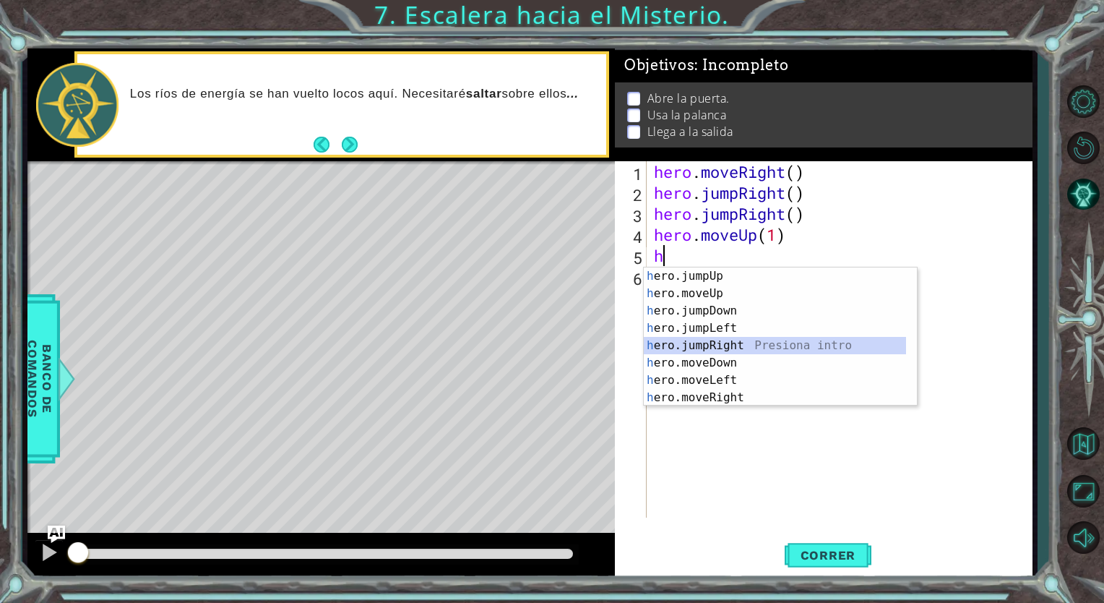
click at [783, 345] on div "h ero.jumpUp Presiona intro h ero.moveUp Presiona intro h ero.jumpDown Presiona…" at bounding box center [775, 353] width 262 height 173
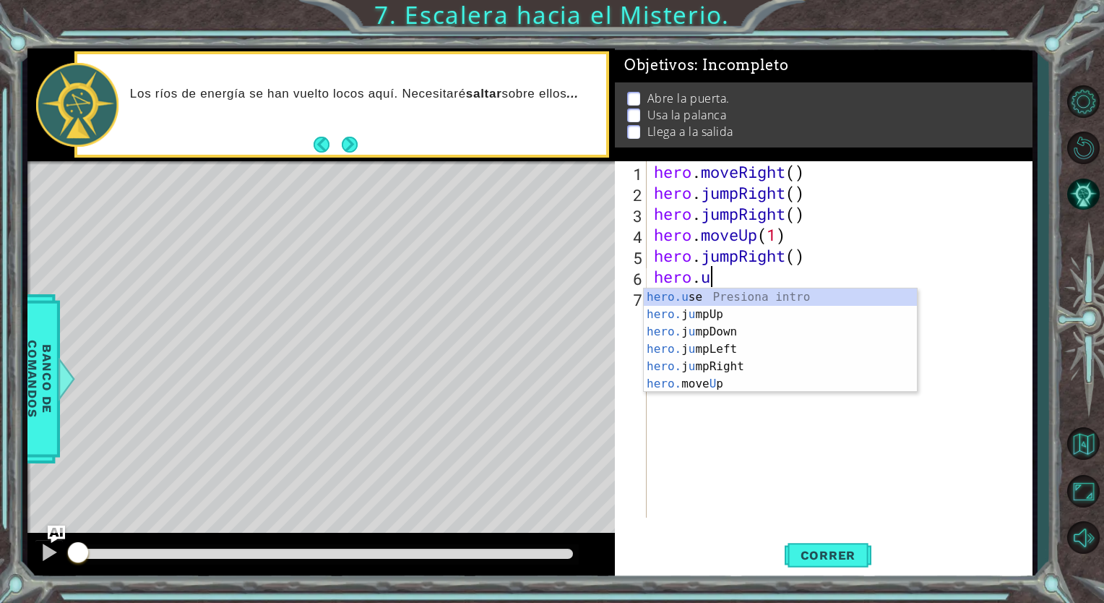
scroll to position [0, 2]
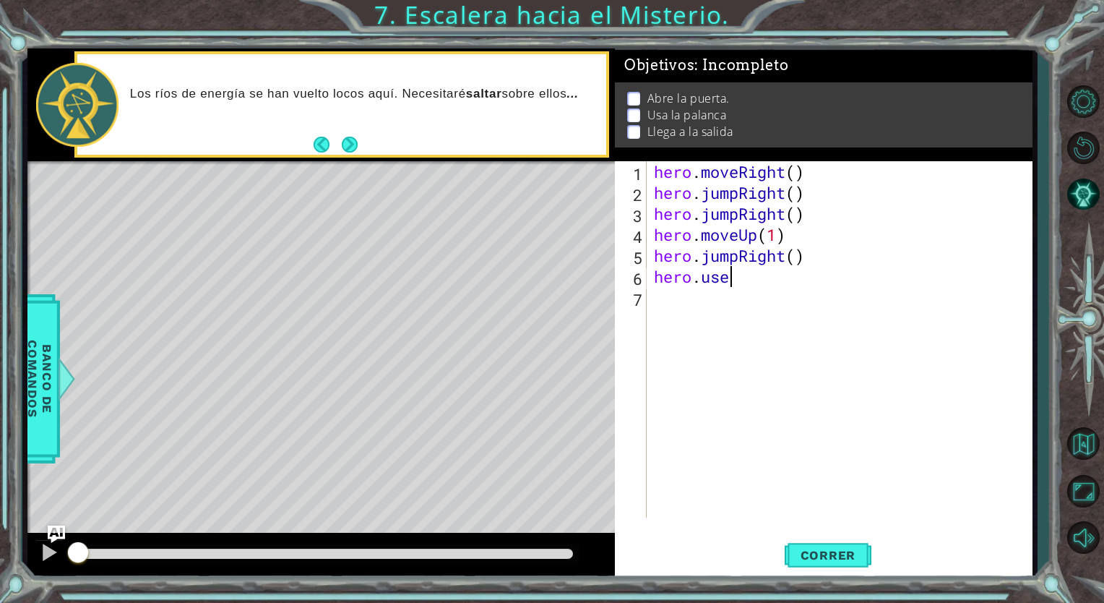
click at [749, 287] on div "hero . moveRight ( ) hero . jumpRight ( ) hero . jumpRight ( ) hero . moveUp ( …" at bounding box center [843, 360] width 384 height 398
click at [822, 549] on span "Correr" at bounding box center [828, 555] width 85 height 14
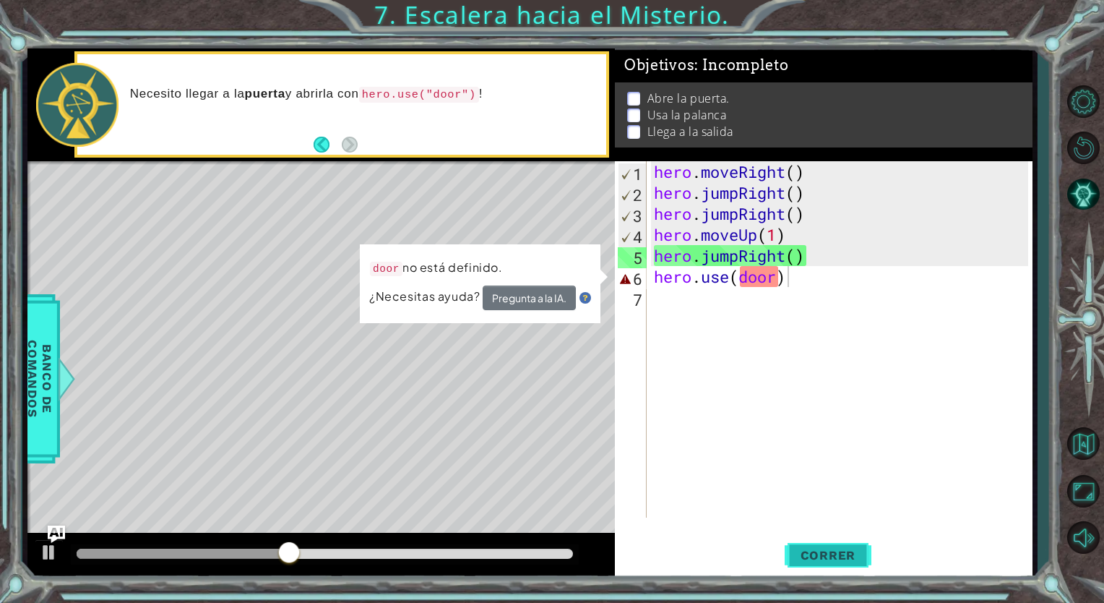
click at [822, 549] on span "Correr" at bounding box center [828, 555] width 85 height 14
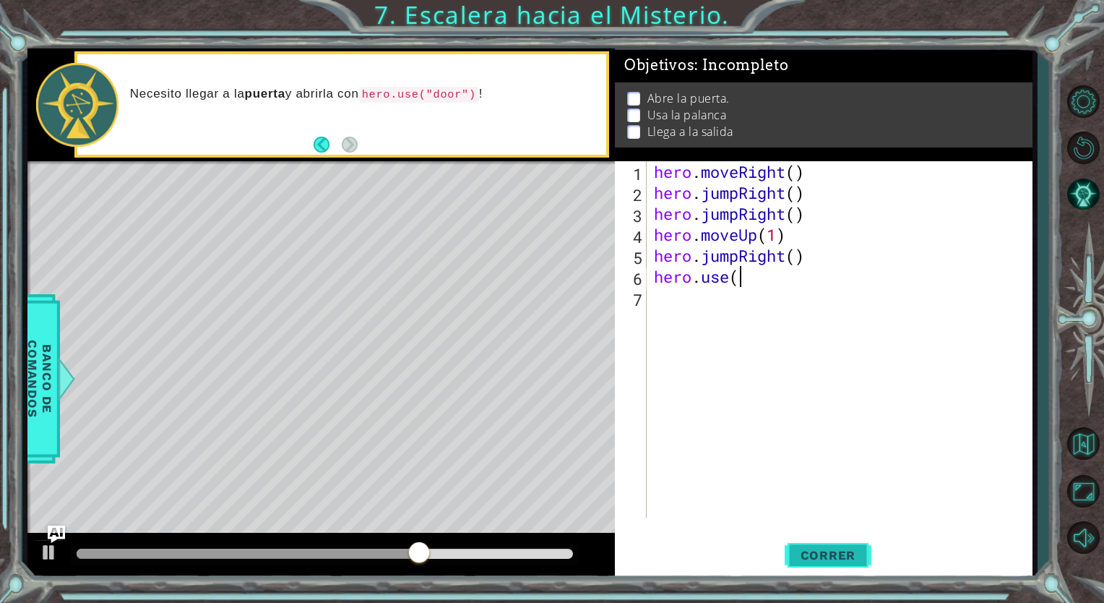
scroll to position [0, 0]
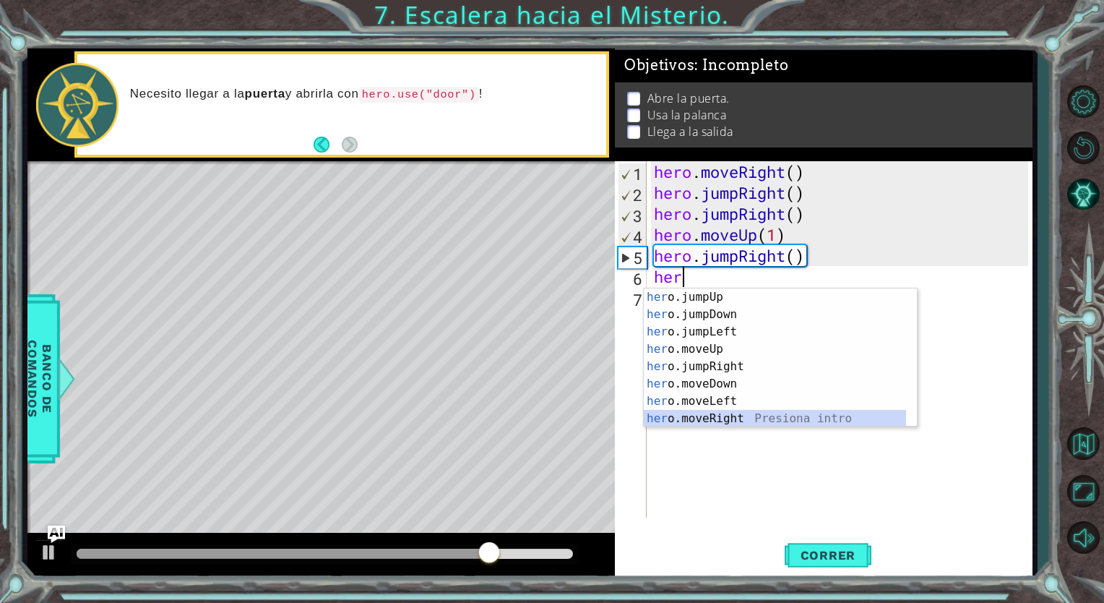
click at [756, 420] on div "her o.jumpUp Presiona intro her o.jumpDown Presiona intro her o.jumpLeft Presio…" at bounding box center [775, 374] width 262 height 173
type textarea "hero.moveRight(1)"
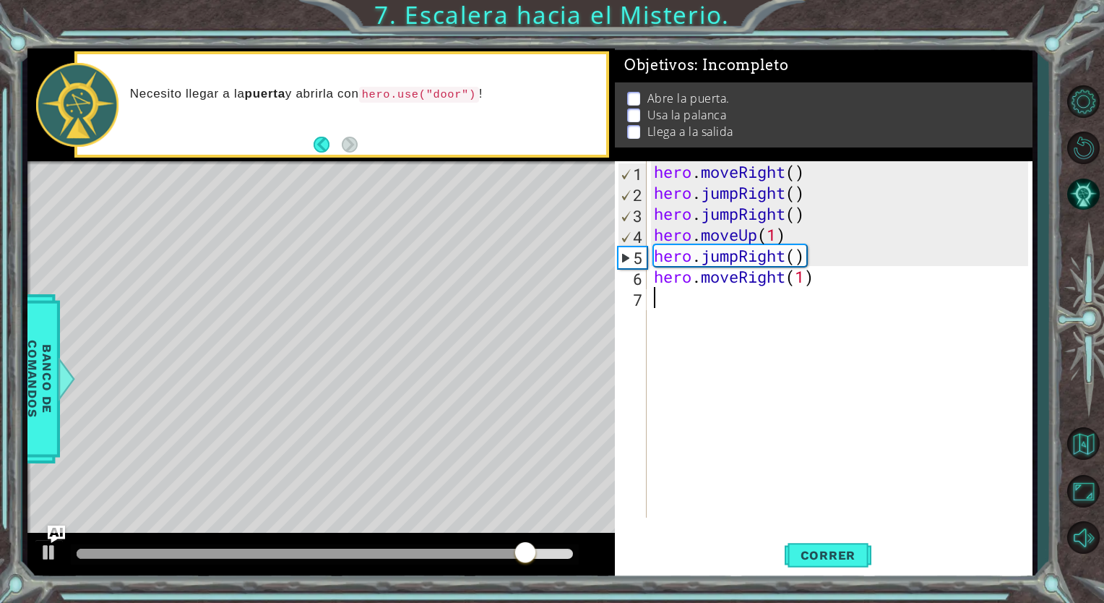
click at [668, 307] on div "hero . moveRight ( ) hero . jumpRight ( ) hero . jumpRight ( ) hero . moveUp ( …" at bounding box center [843, 360] width 384 height 398
type textarea "j"
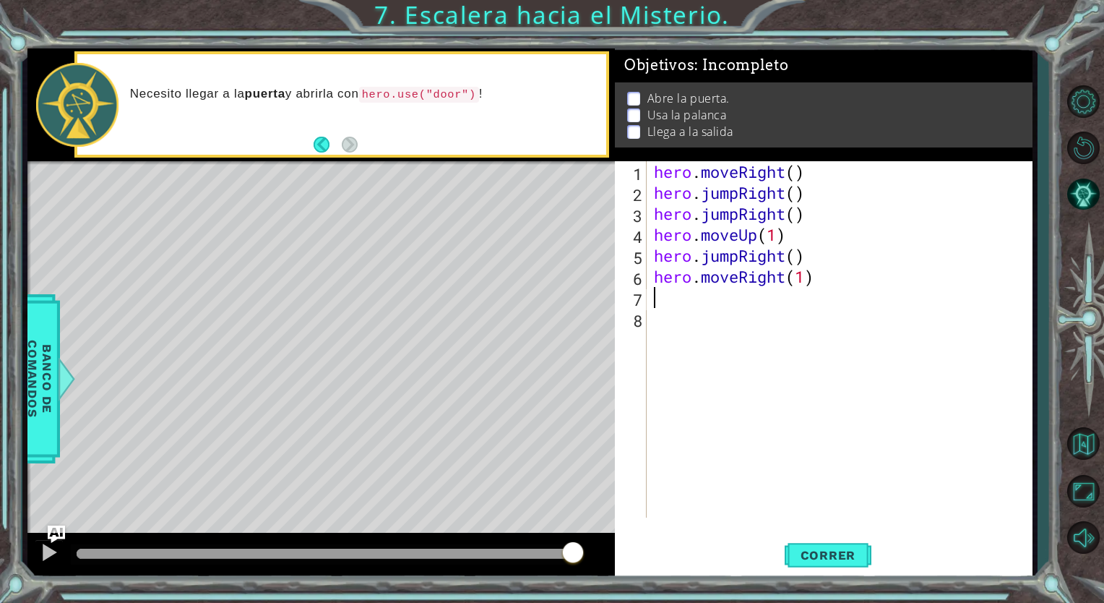
type textarea "h"
click at [842, 568] on button "Correr" at bounding box center [828, 555] width 87 height 42
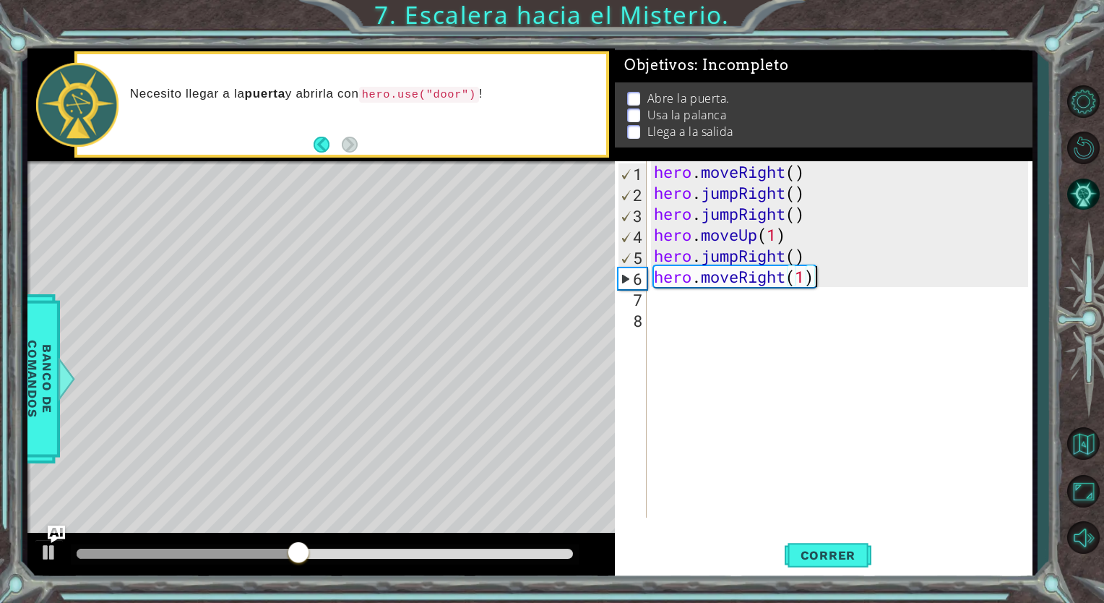
click at [824, 282] on div "hero . moveRight ( ) hero . jumpRight ( ) hero . jumpRight ( ) hero . moveUp ( …" at bounding box center [843, 360] width 384 height 398
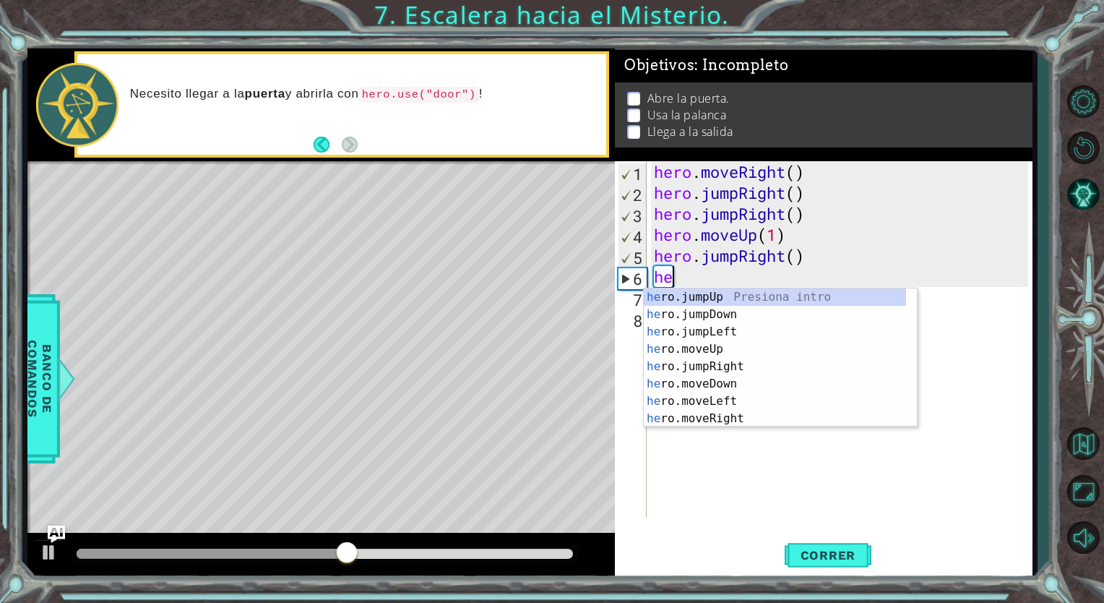
type textarea "h"
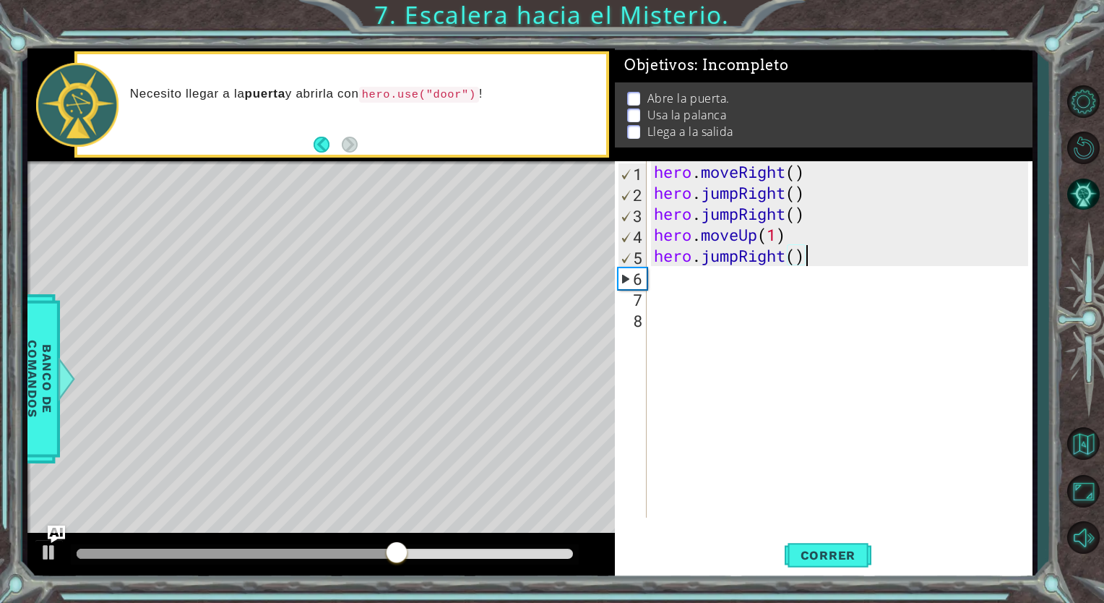
click at [831, 247] on div "hero . moveRight ( ) hero . jumpRight ( ) hero . jumpRight ( ) hero . moveUp ( …" at bounding box center [843, 360] width 384 height 398
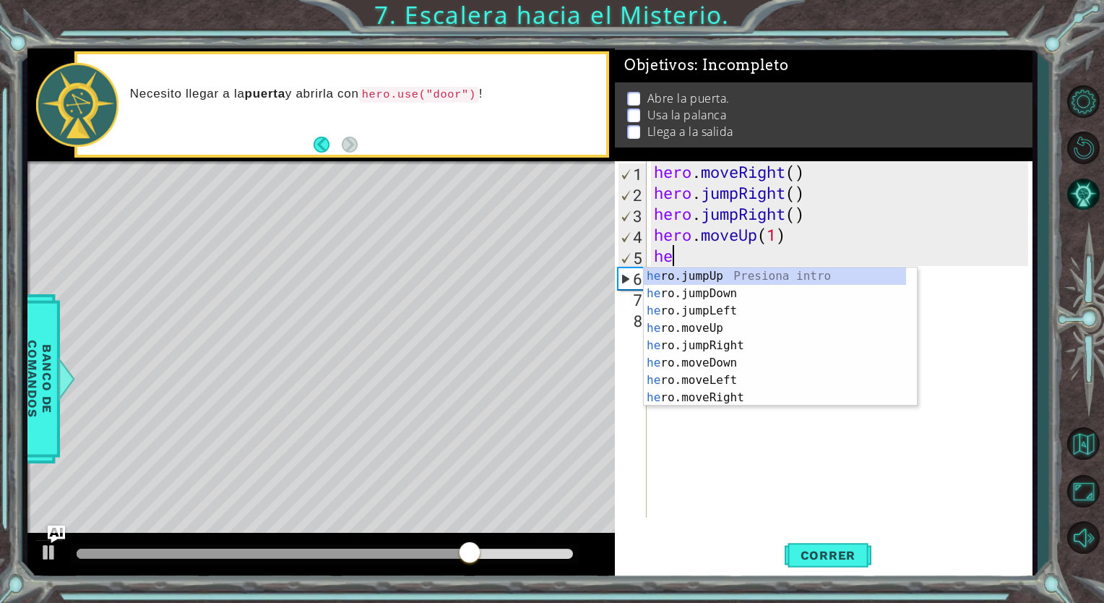
type textarea "h"
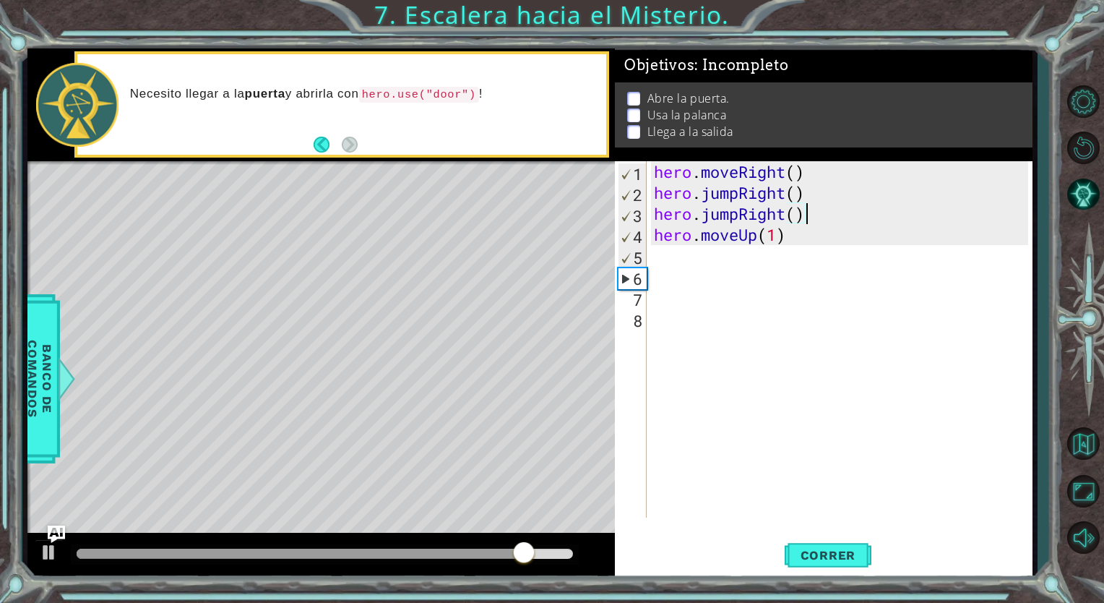
click at [822, 214] on div "hero . moveRight ( ) hero . jumpRight ( ) hero . jumpRight ( ) hero . moveUp ( …" at bounding box center [843, 360] width 384 height 398
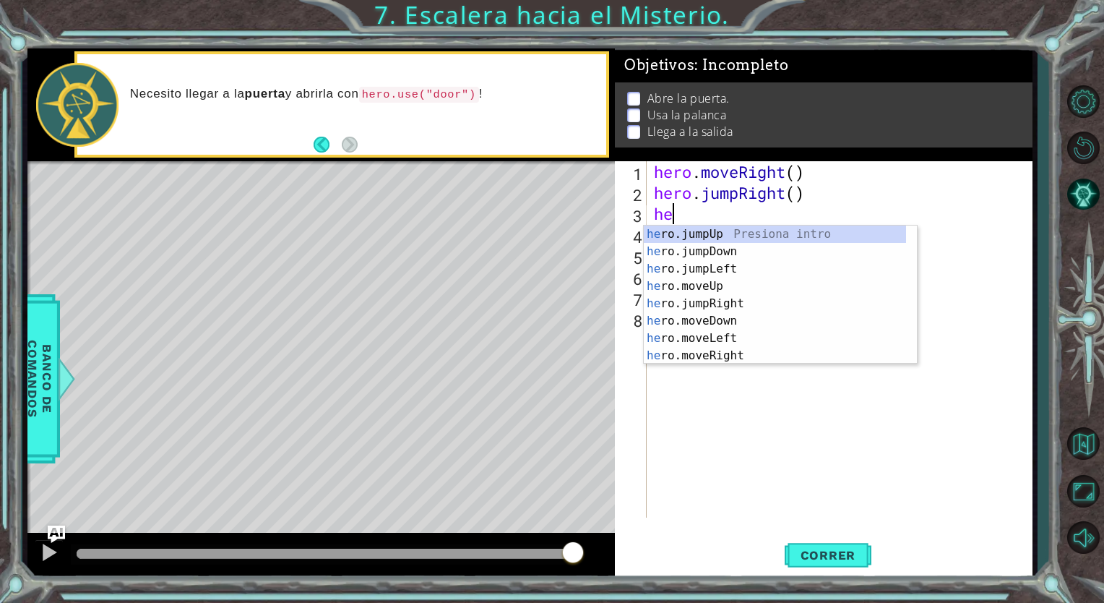
type textarea "h"
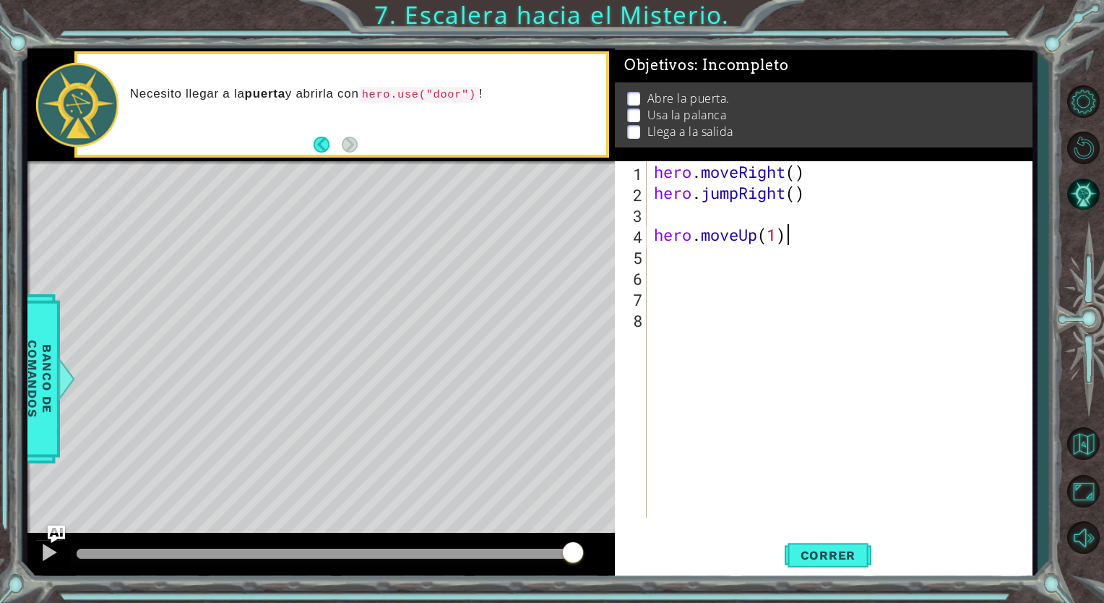
click at [786, 238] on div "hero . moveRight ( ) hero . jumpRight ( ) hero . moveUp ( 1 )" at bounding box center [843, 360] width 384 height 398
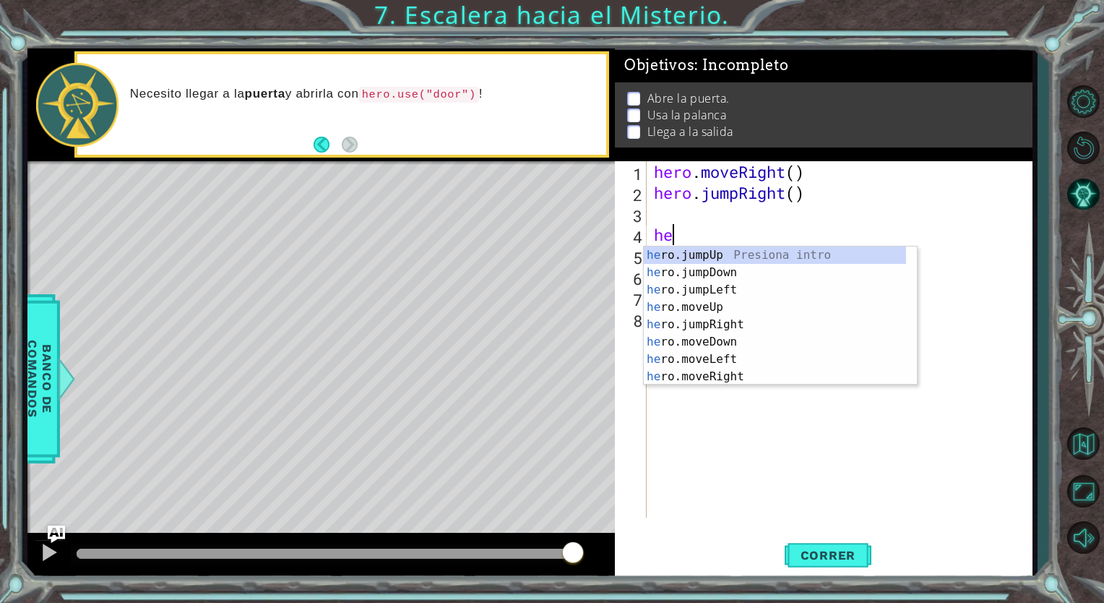
type textarea "h"
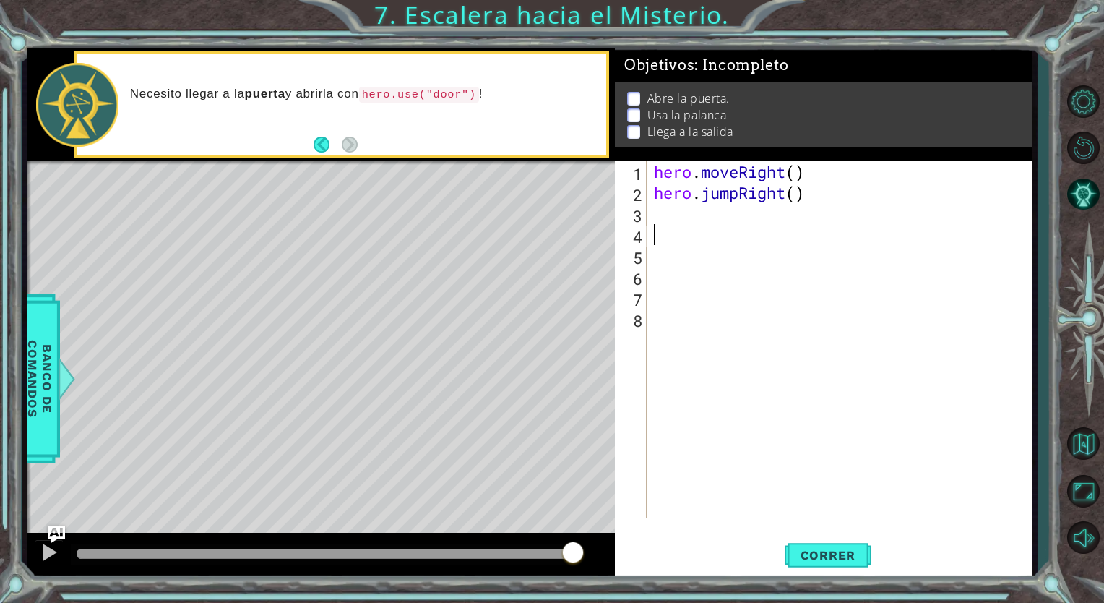
click at [697, 221] on div "hero . moveRight ( ) hero . jumpRight ( )" at bounding box center [843, 360] width 384 height 398
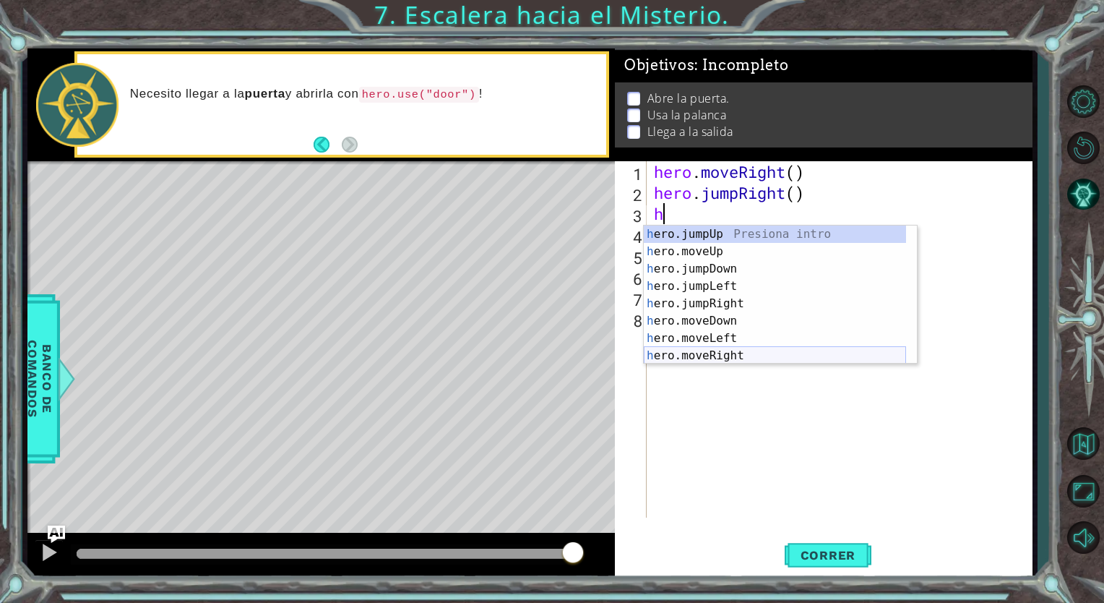
click at [734, 349] on div "h ero.jumpUp Presiona intro h ero.moveUp Presiona intro h ero.jumpDown Presiona…" at bounding box center [775, 311] width 262 height 173
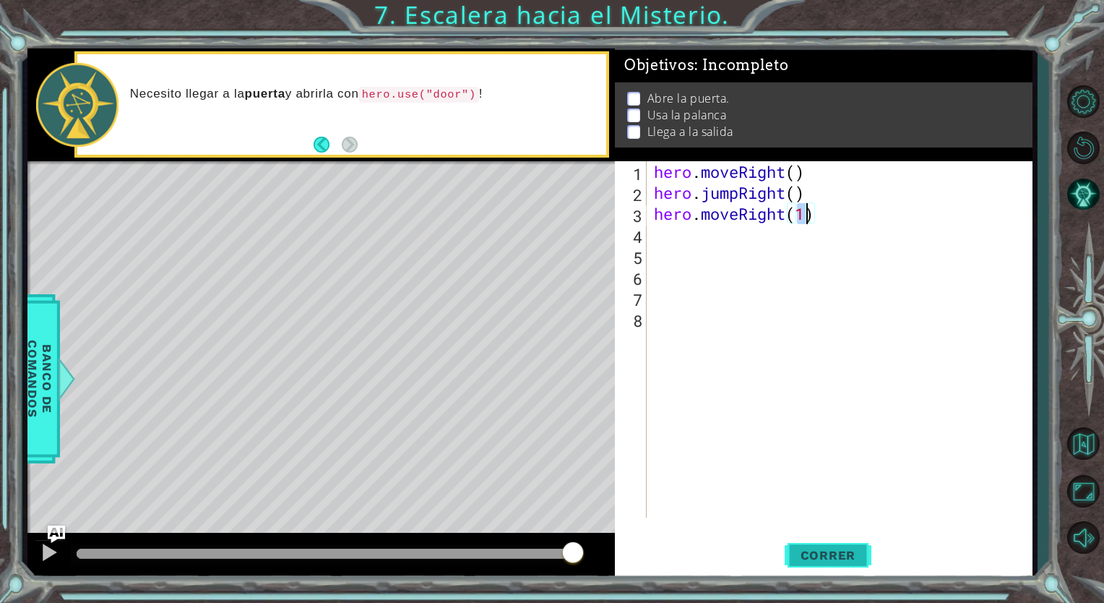
type textarea "hero.moveRight(1)"
click at [852, 553] on span "Correr" at bounding box center [828, 555] width 85 height 14
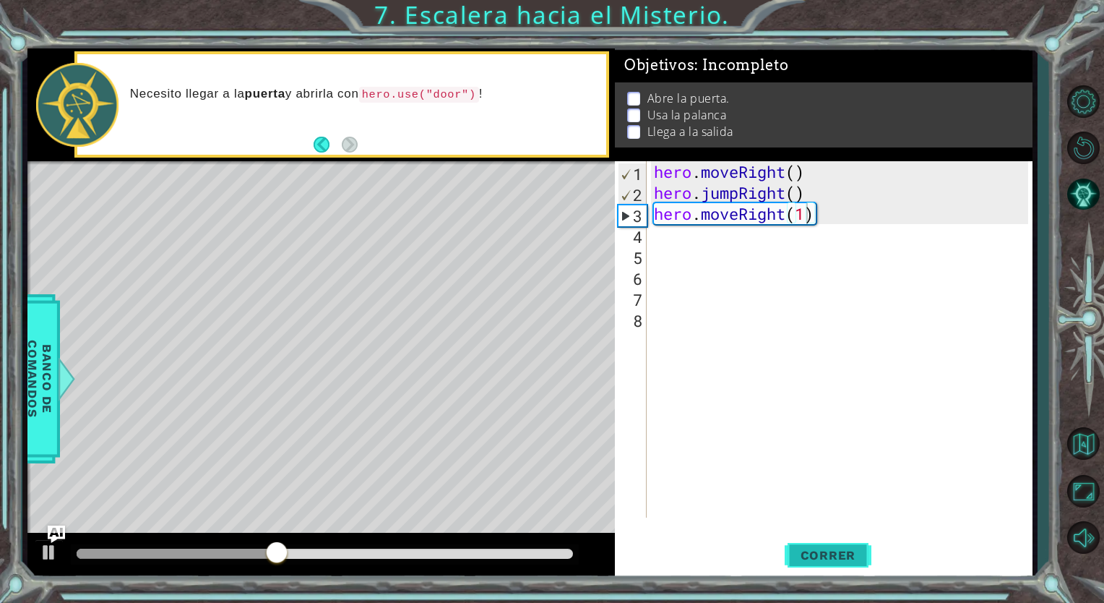
click at [843, 548] on span "Correr" at bounding box center [828, 555] width 85 height 14
click at [691, 264] on div "hero . moveRight ( ) hero . jumpRight ( ) hero . moveRight ( 1 )" at bounding box center [843, 360] width 384 height 398
click at [647, 236] on div "1 2 3 4 5 6 7 8 hero . moveRight ( ) hero . jumpRight ( ) hero . moveRight ( 1 …" at bounding box center [821, 339] width 413 height 356
click at [656, 234] on div "hero . moveRight ( ) hero . jumpRight ( ) hero . moveRight ( 1 )" at bounding box center [843, 360] width 384 height 398
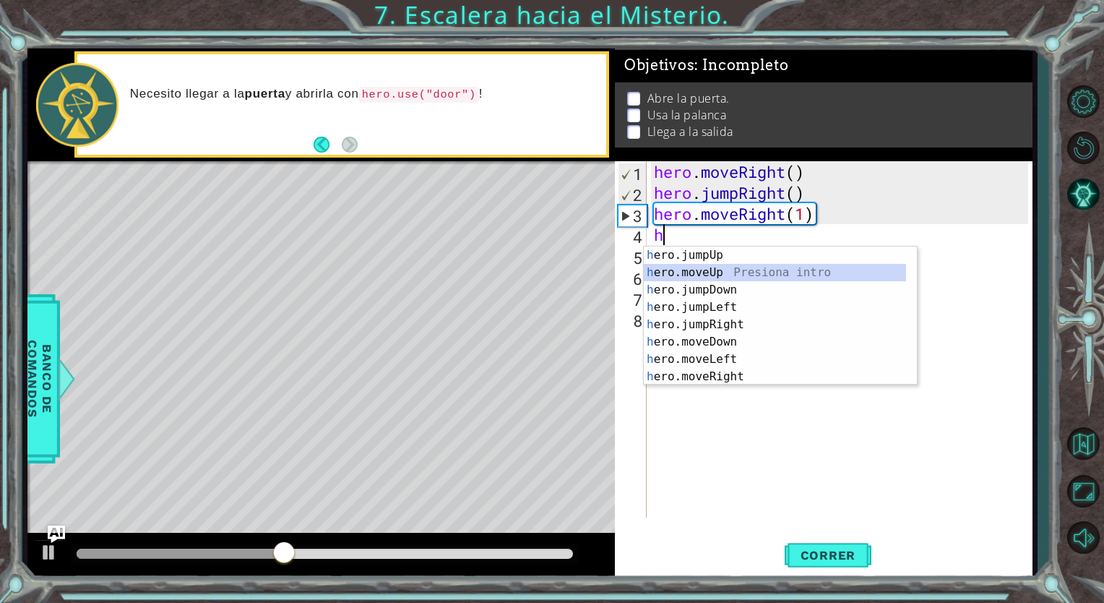
click at [767, 269] on div "h ero.jumpUp Presiona intro h ero.moveUp Presiona intro h ero.jumpDown Presiona…" at bounding box center [775, 332] width 262 height 173
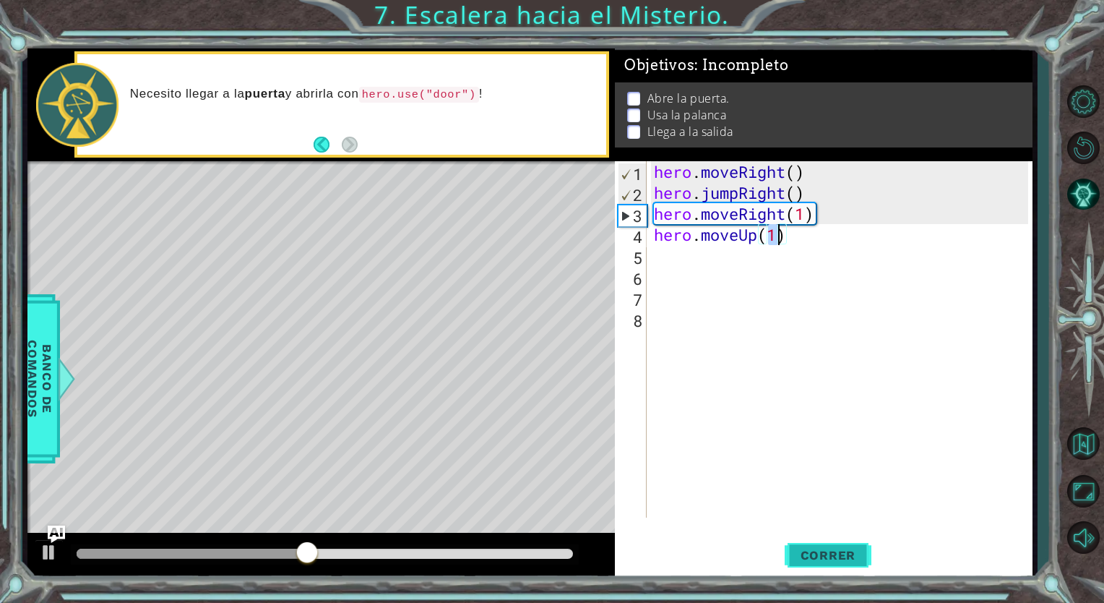
type textarea "hero.moveUp(1)"
click at [823, 546] on button "Correr" at bounding box center [828, 555] width 87 height 42
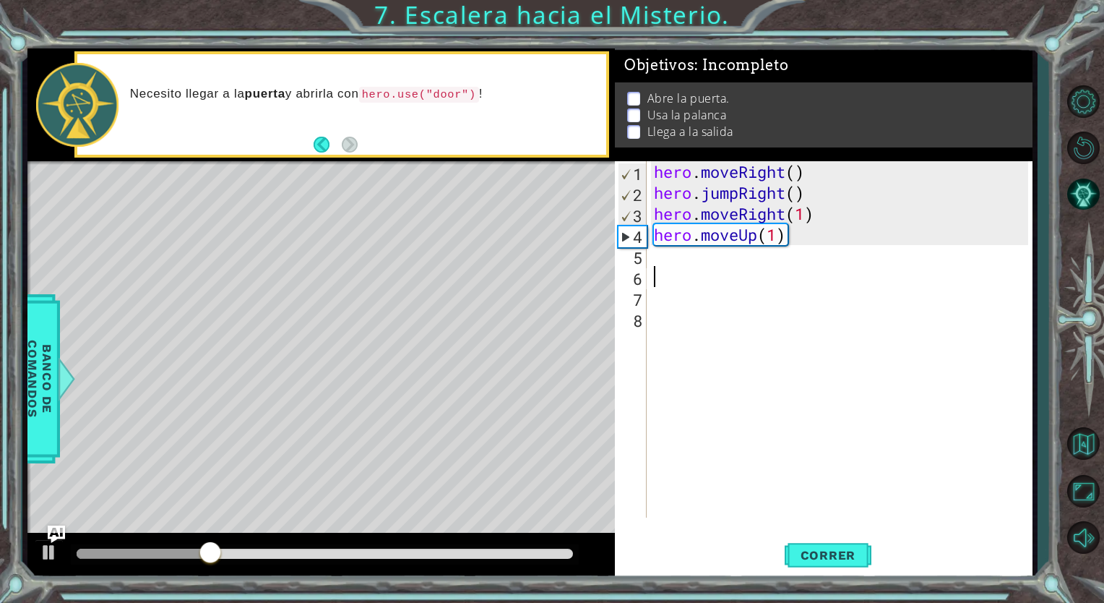
click at [682, 284] on div "hero . moveRight ( ) hero . jumpRight ( ) hero . moveRight ( 1 ) hero . moveUp …" at bounding box center [843, 360] width 384 height 398
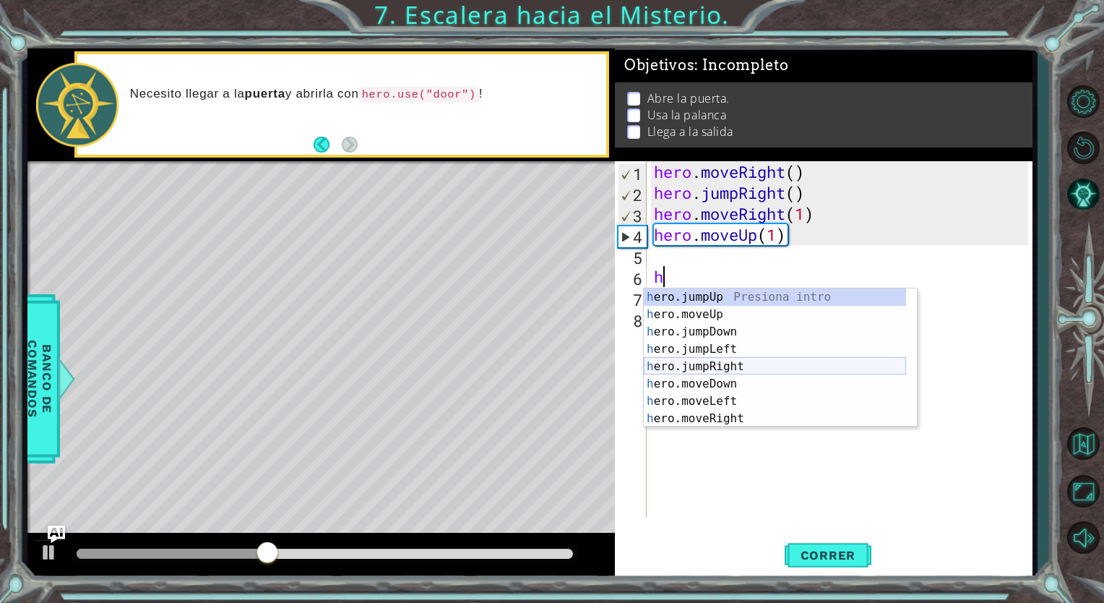
scroll to position [17, 0]
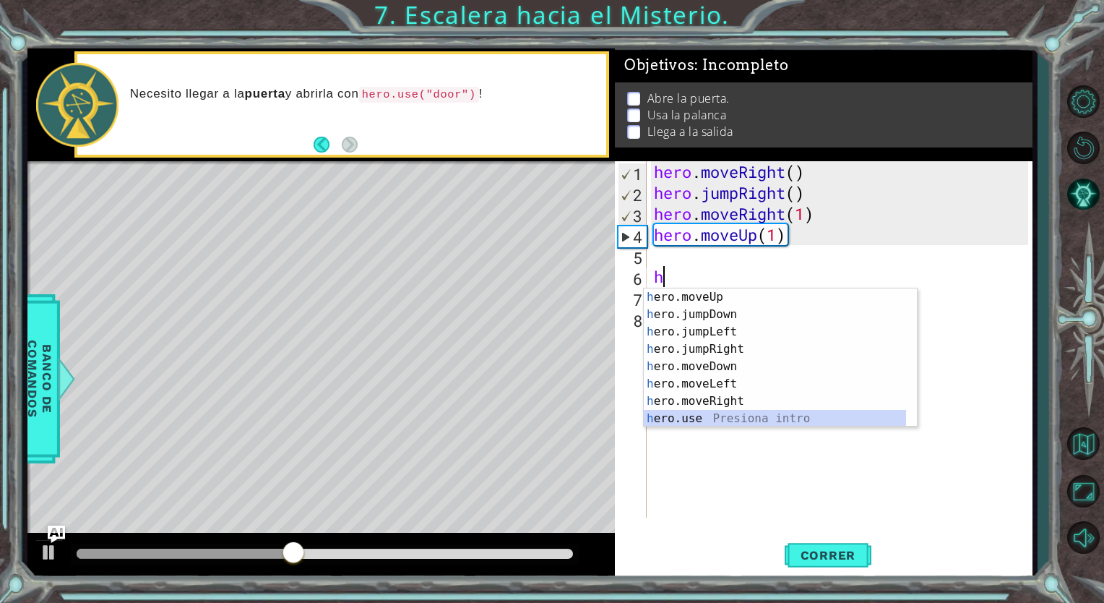
click at [758, 410] on div "h ero.moveUp Presiona intro h ero.jumpDown Presiona intro h ero.jumpLeft Presio…" at bounding box center [775, 374] width 262 height 173
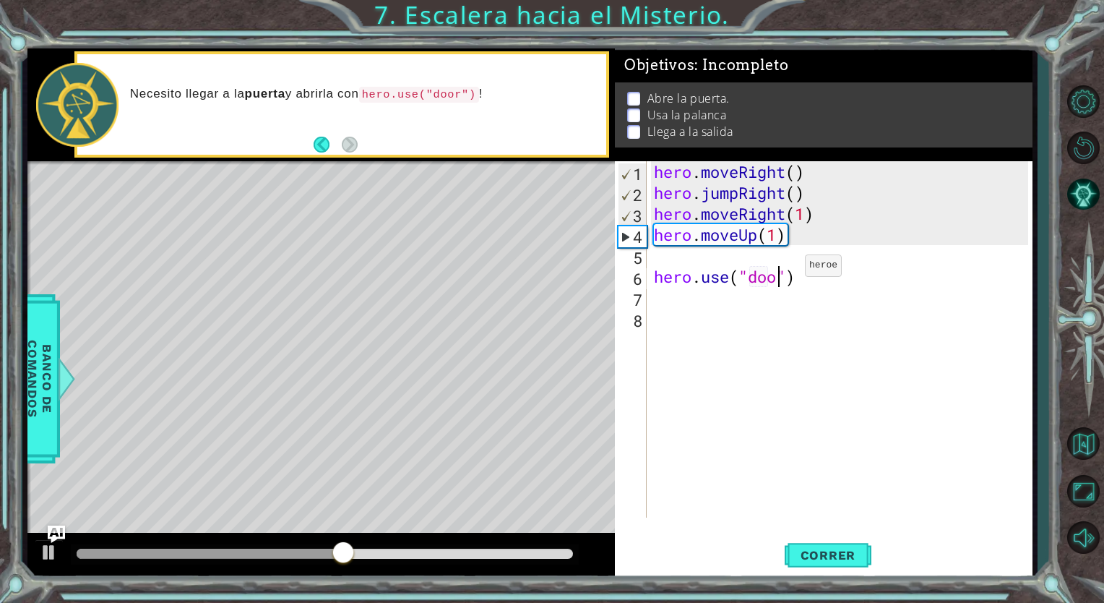
scroll to position [0, 6]
click at [809, 564] on button "Correr" at bounding box center [828, 555] width 87 height 42
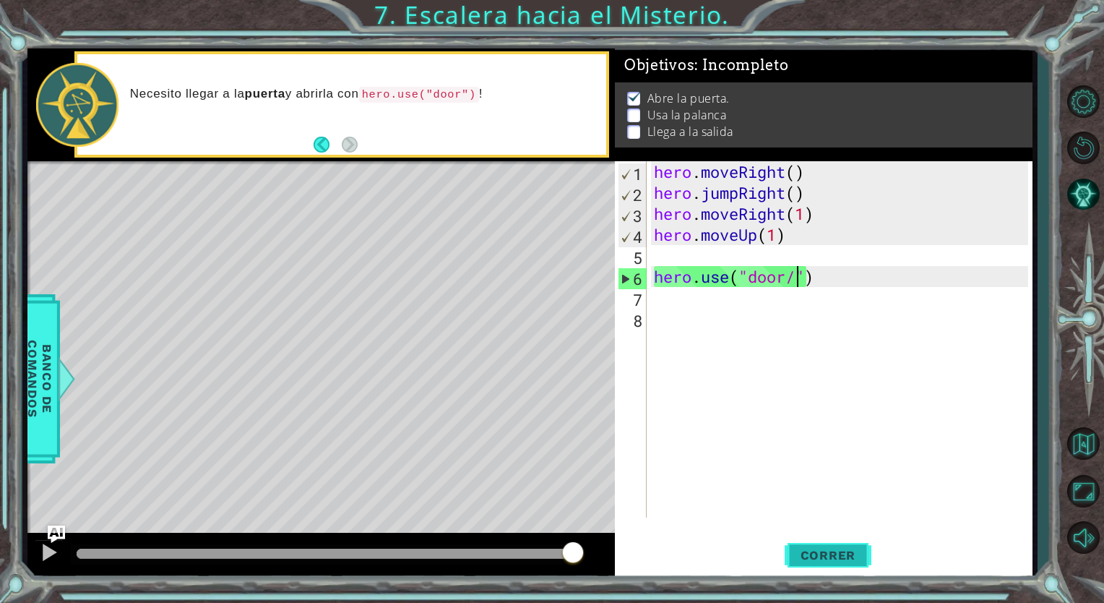
type textarea "hero.use("door/+")"
